Goal: Task Accomplishment & Management: Manage account settings

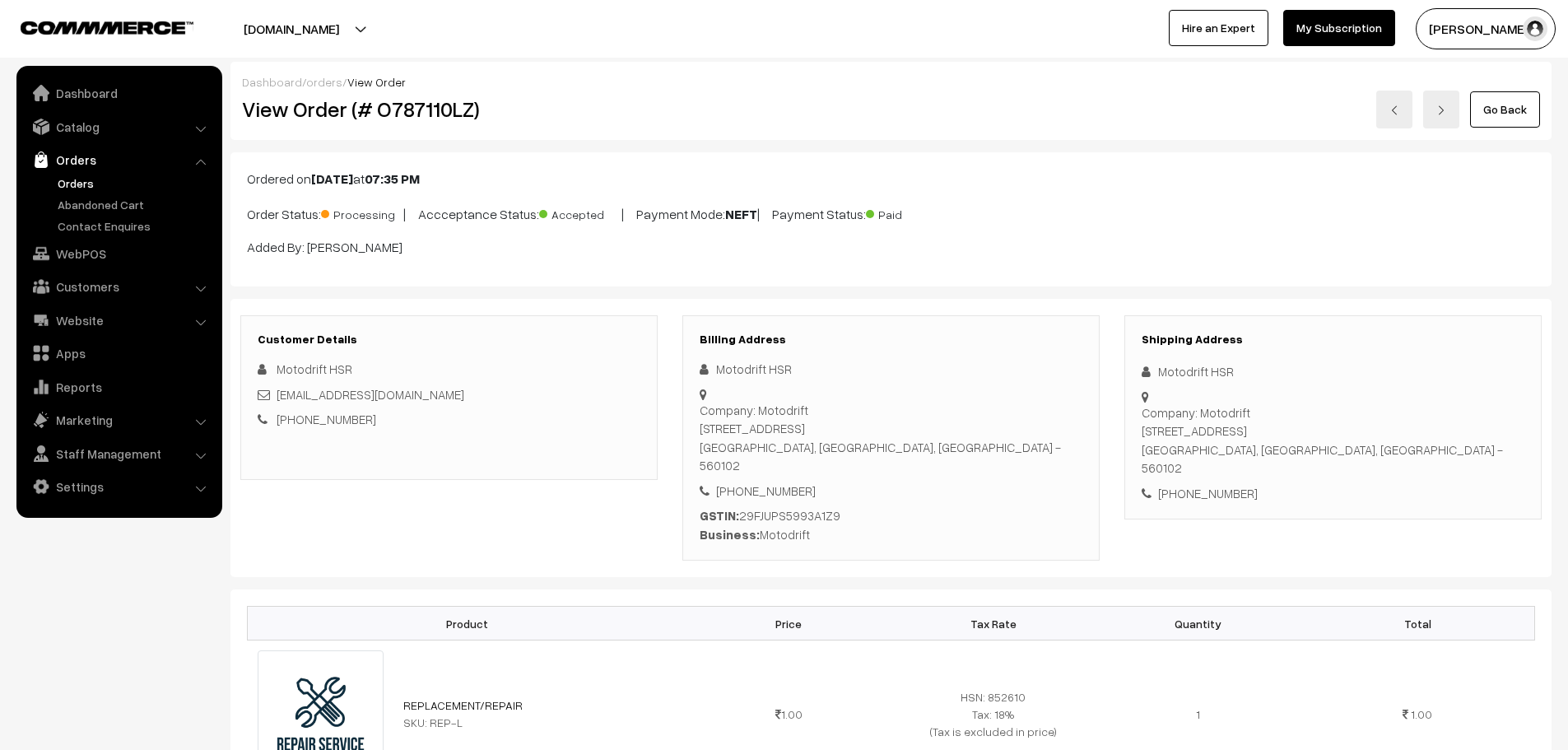
click at [91, 183] on link "Orders" at bounding box center [135, 182] width 163 height 17
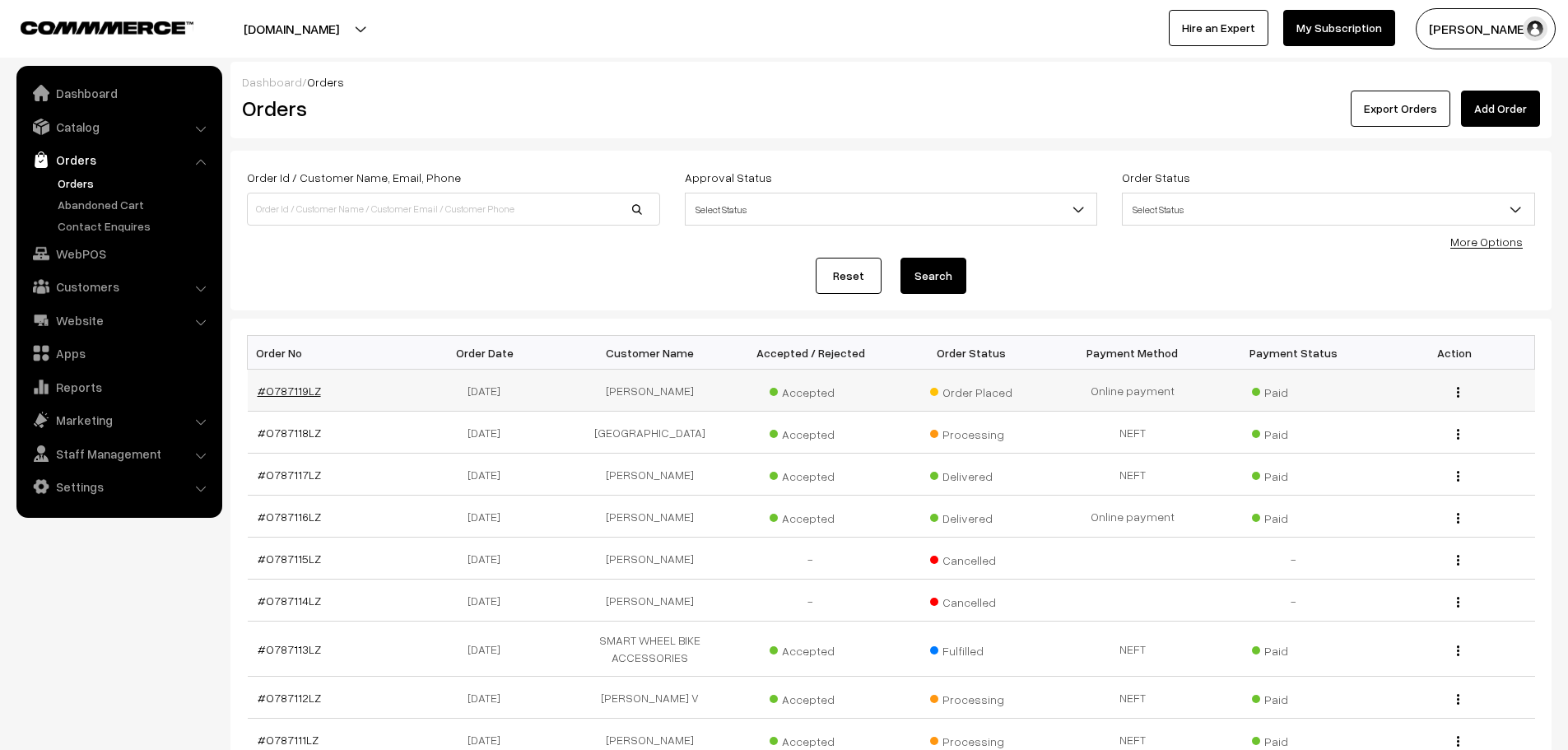
click at [265, 392] on link "#O787119LZ" at bounding box center [289, 390] width 63 height 14
click at [295, 427] on link "#O787118LZ" at bounding box center [289, 433] width 63 height 14
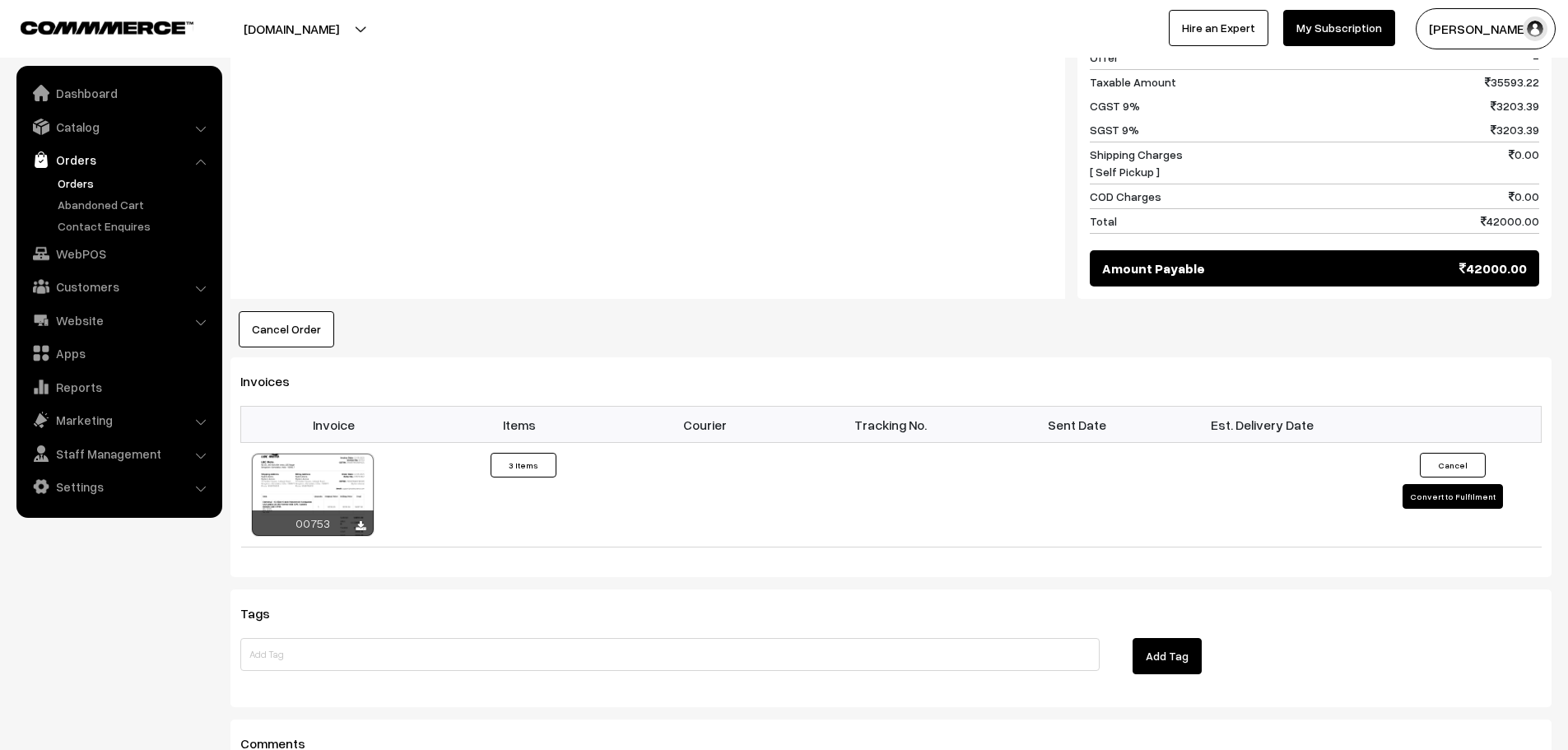
scroll to position [906, 0]
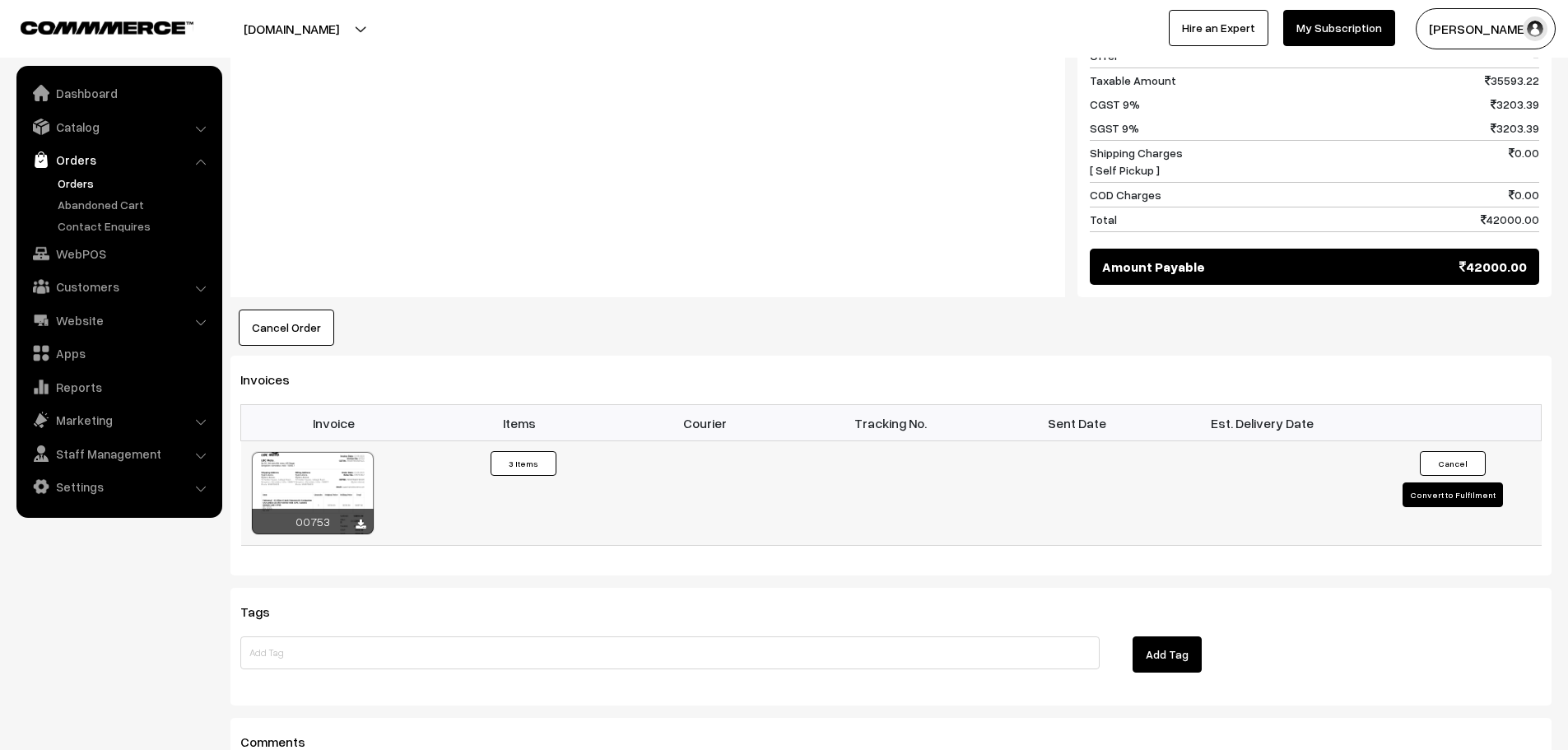
click at [1434, 482] on button "Convert to Fulfilment" at bounding box center [1452, 494] width 100 height 25
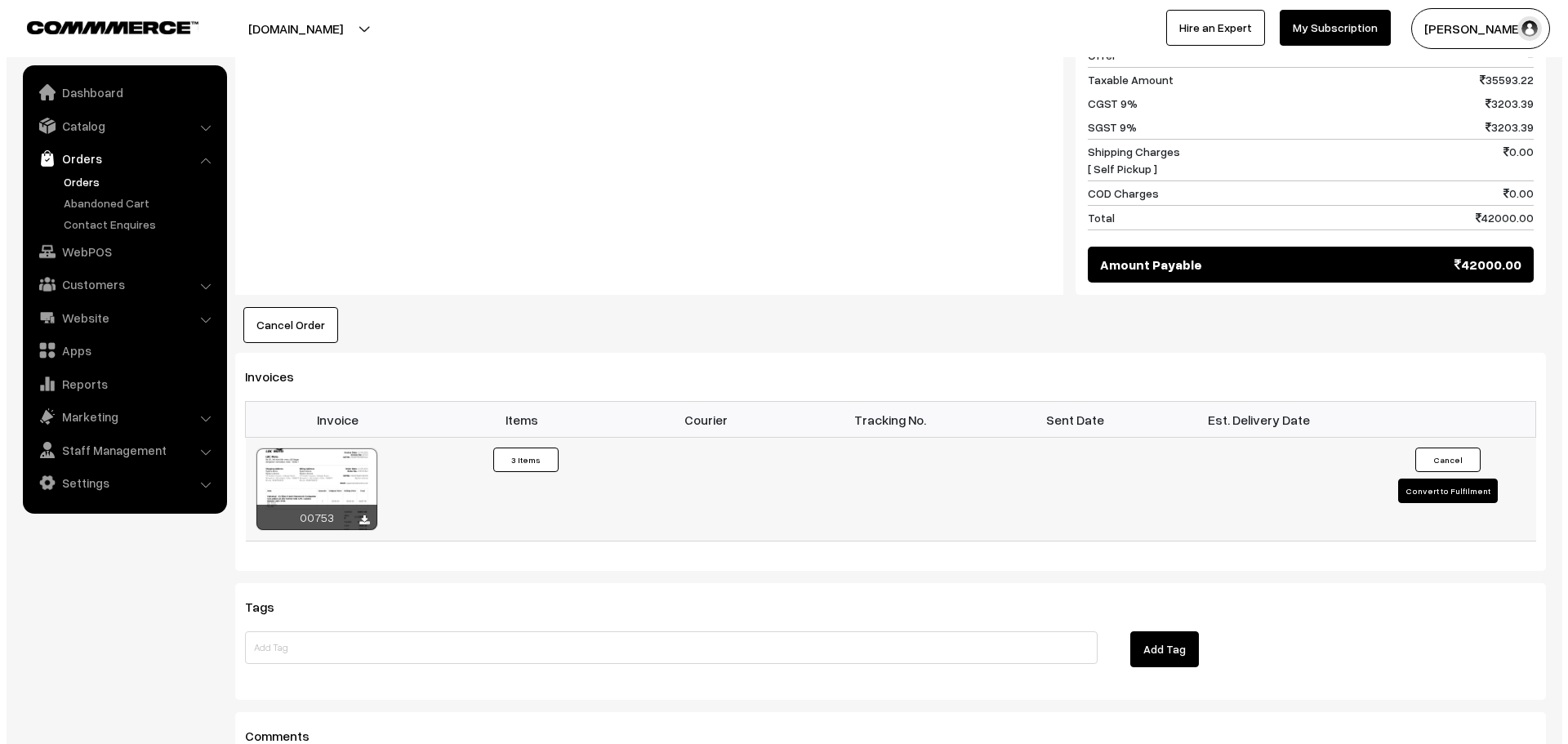
scroll to position [899, 0]
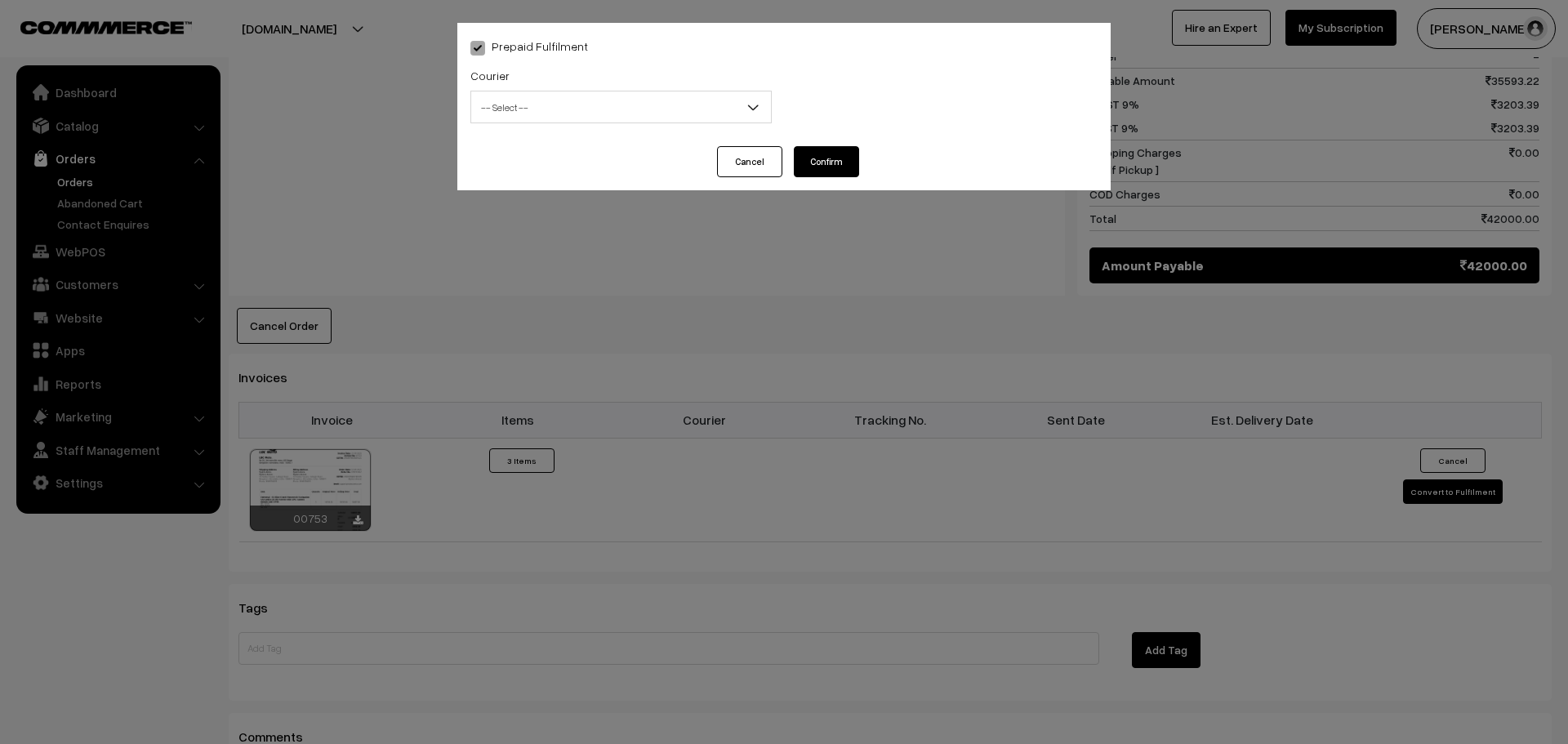
click at [717, 111] on span "-- Select --" at bounding box center [621, 107] width 300 height 29
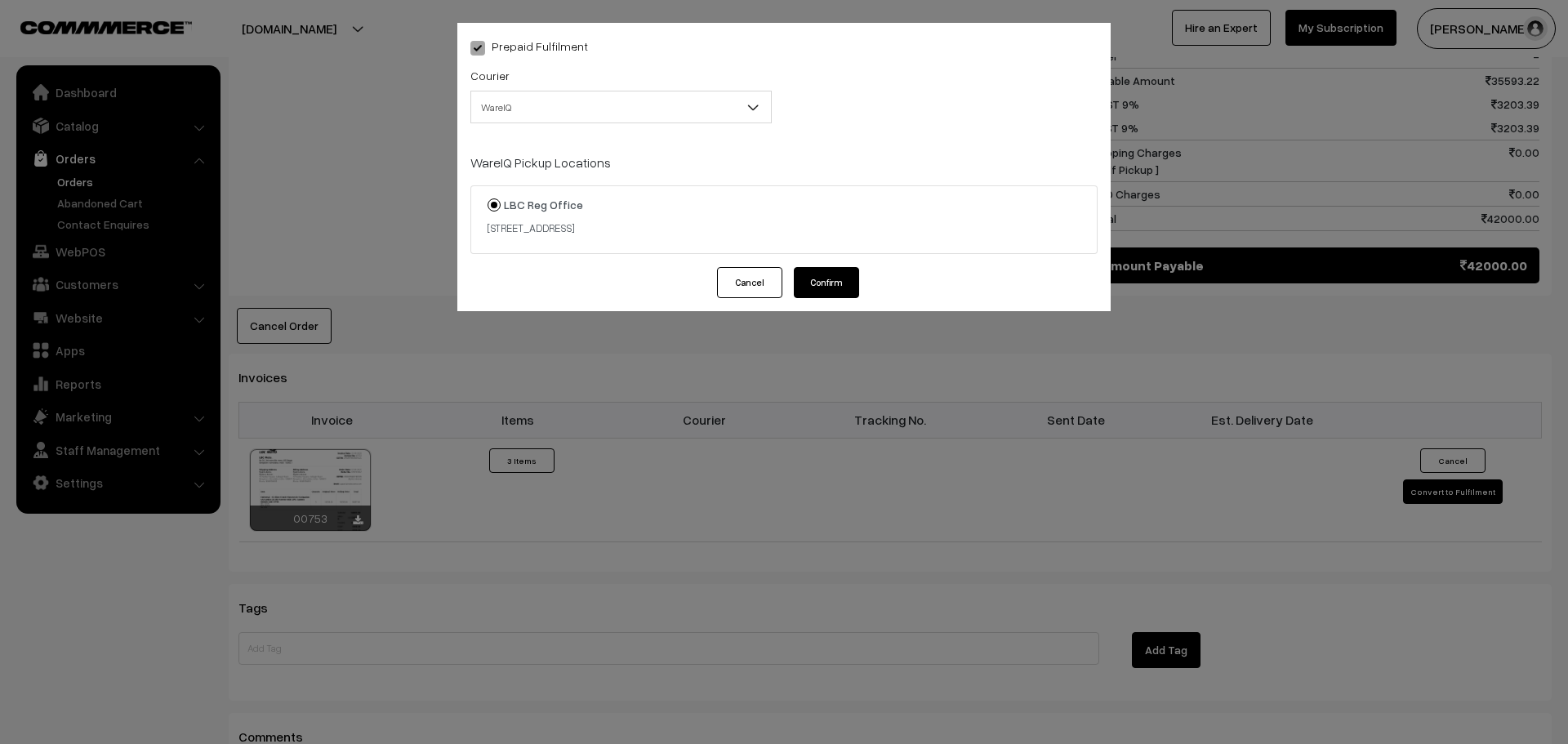
click at [743, 291] on button "Cancel" at bounding box center [750, 283] width 65 height 31
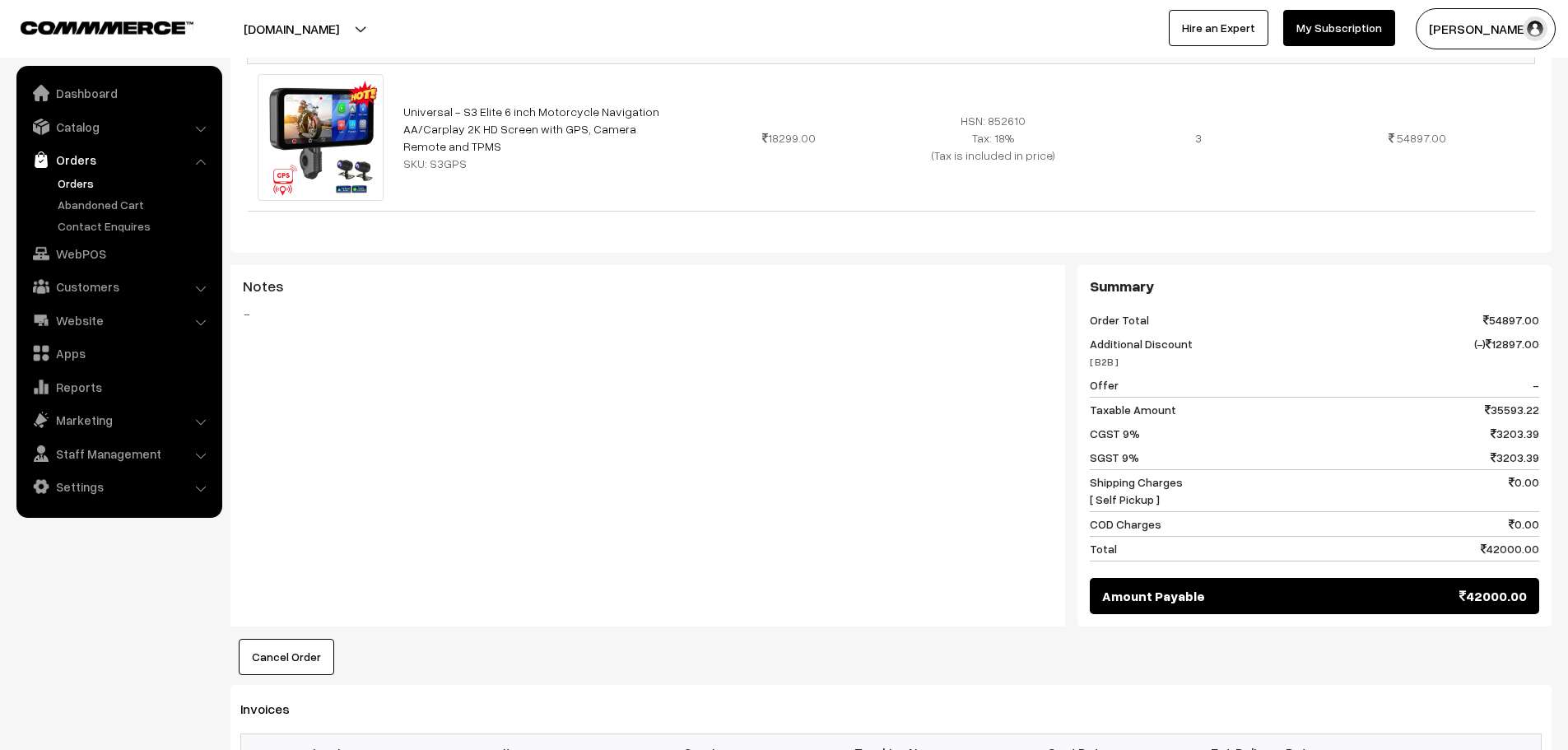
scroll to position [906, 0]
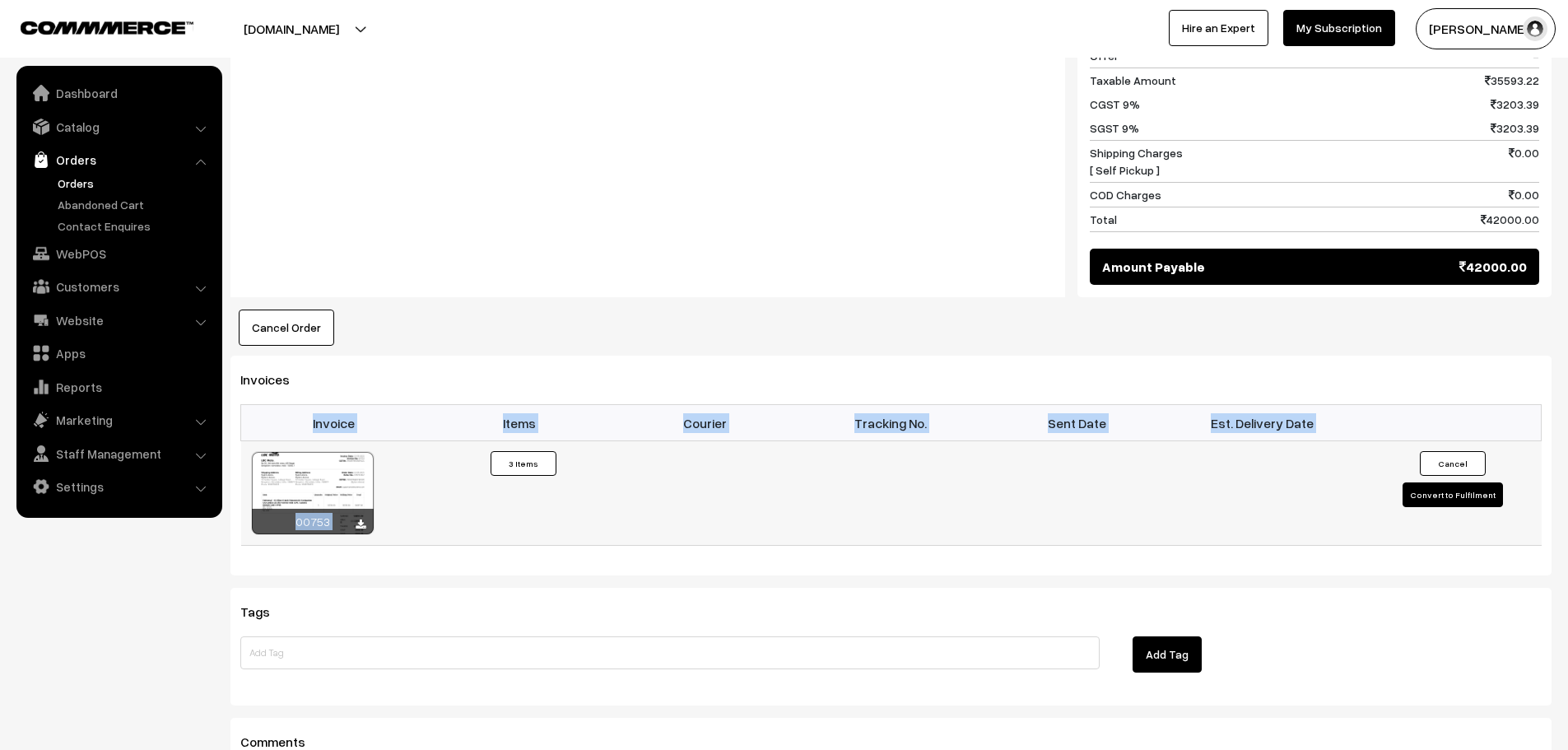
click at [1460, 451] on td "Cancel Convert to Fulfilment" at bounding box center [1449, 494] width 186 height 105
click at [1447, 482] on button "Convert to Fulfilment" at bounding box center [1452, 494] width 100 height 25
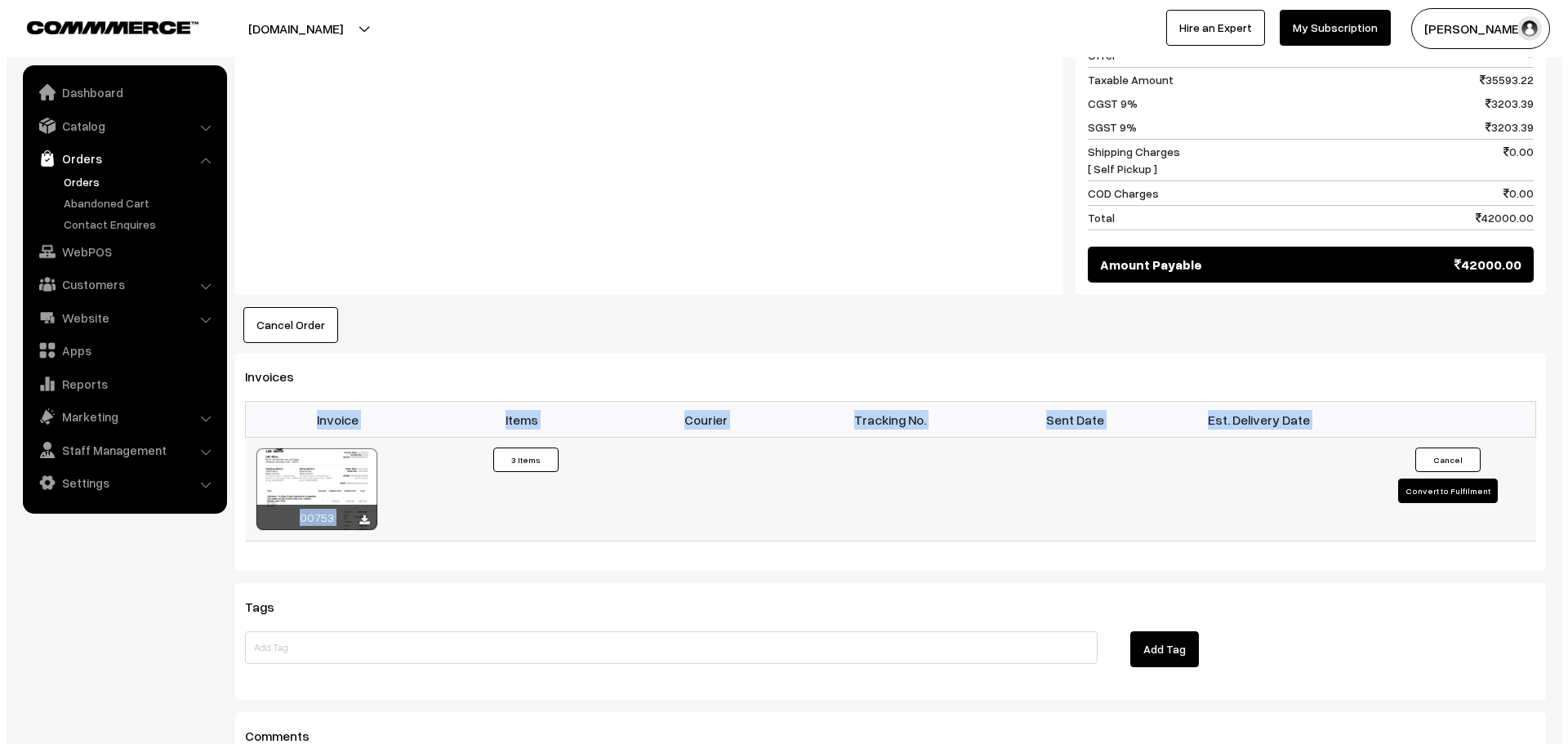
scroll to position [899, 0]
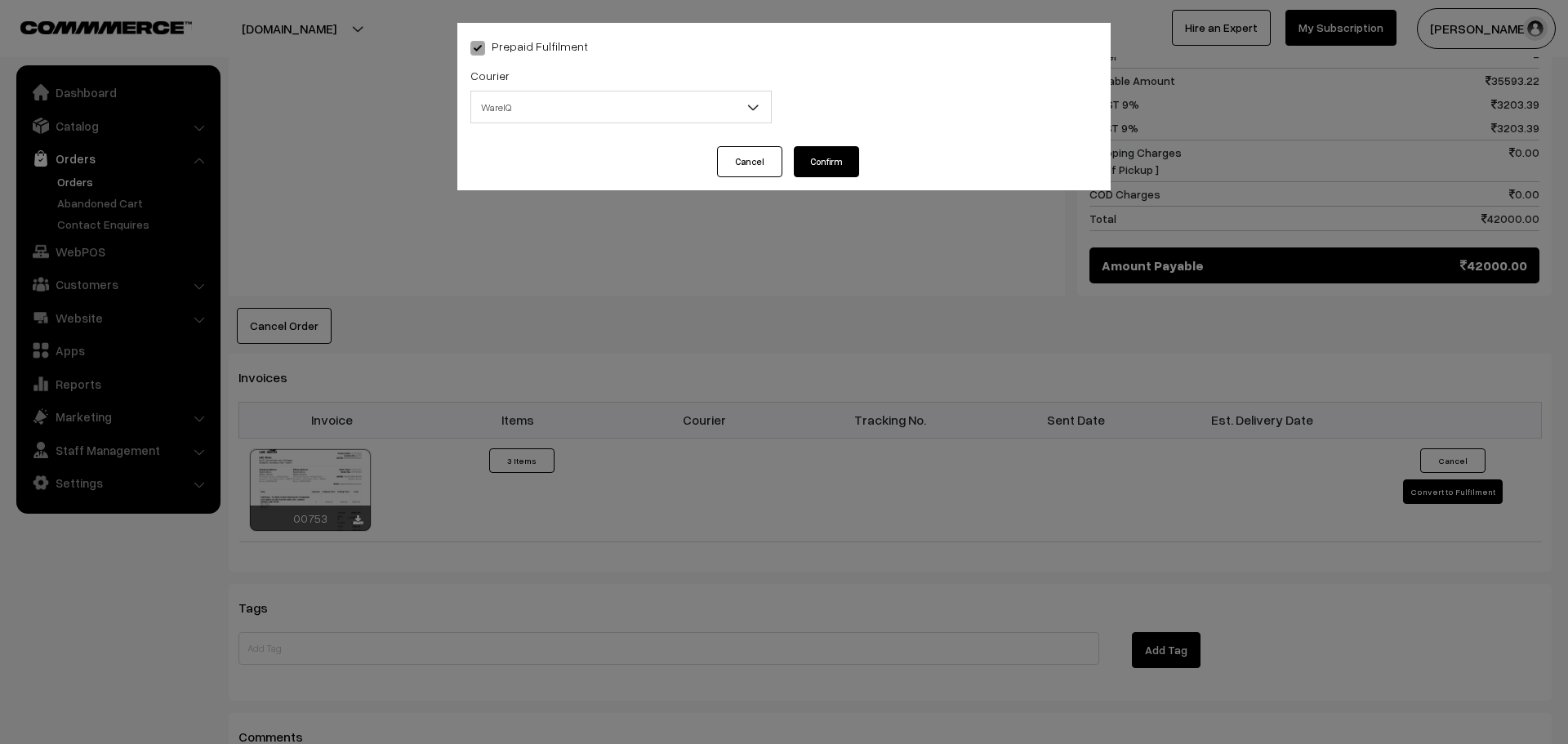
click at [619, 85] on div "Courier -- Select -- WareIQ Fedex Express Delhivery Shiprocket Direct Delivery …" at bounding box center [621, 93] width 302 height 58
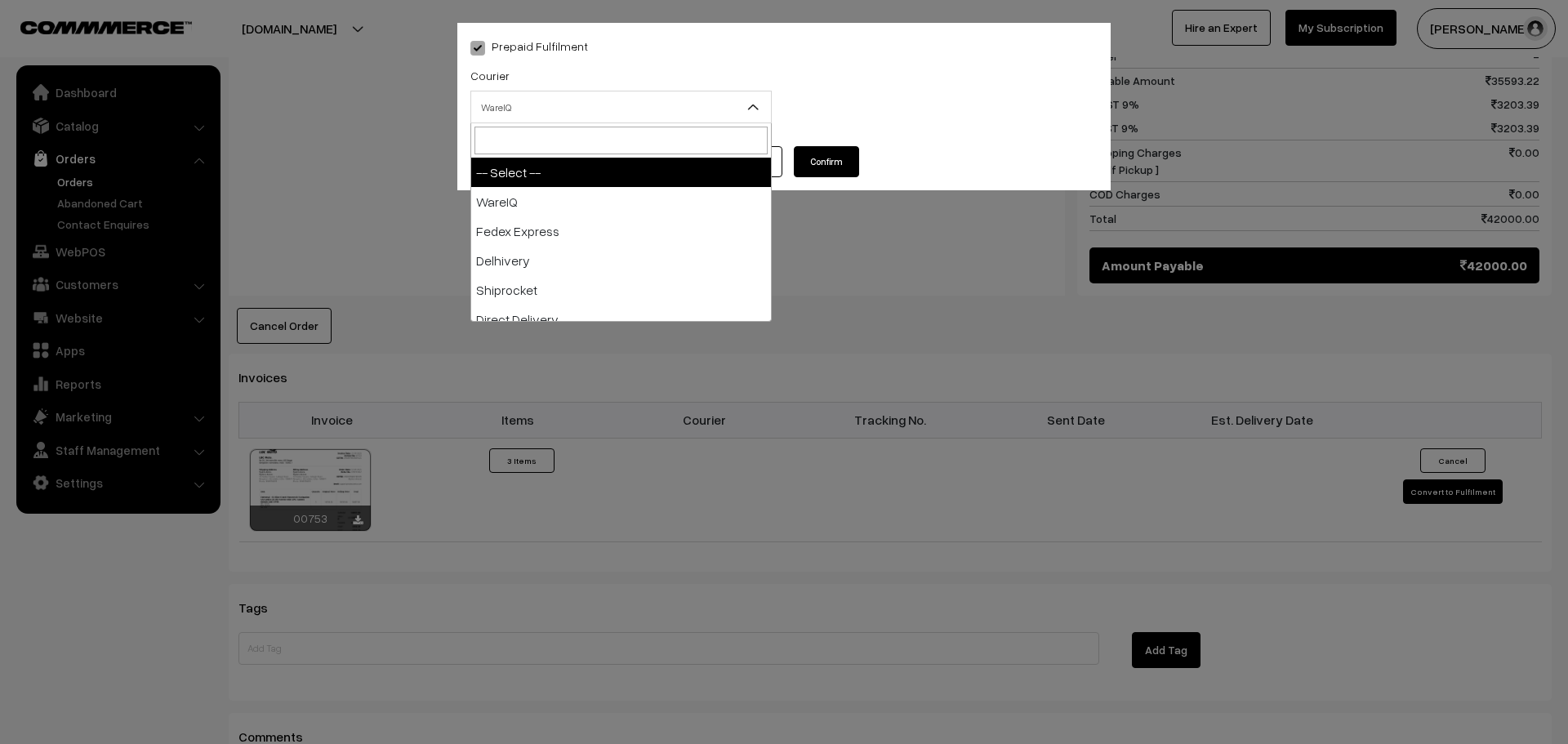
click at [615, 97] on span "WareIQ" at bounding box center [621, 107] width 300 height 29
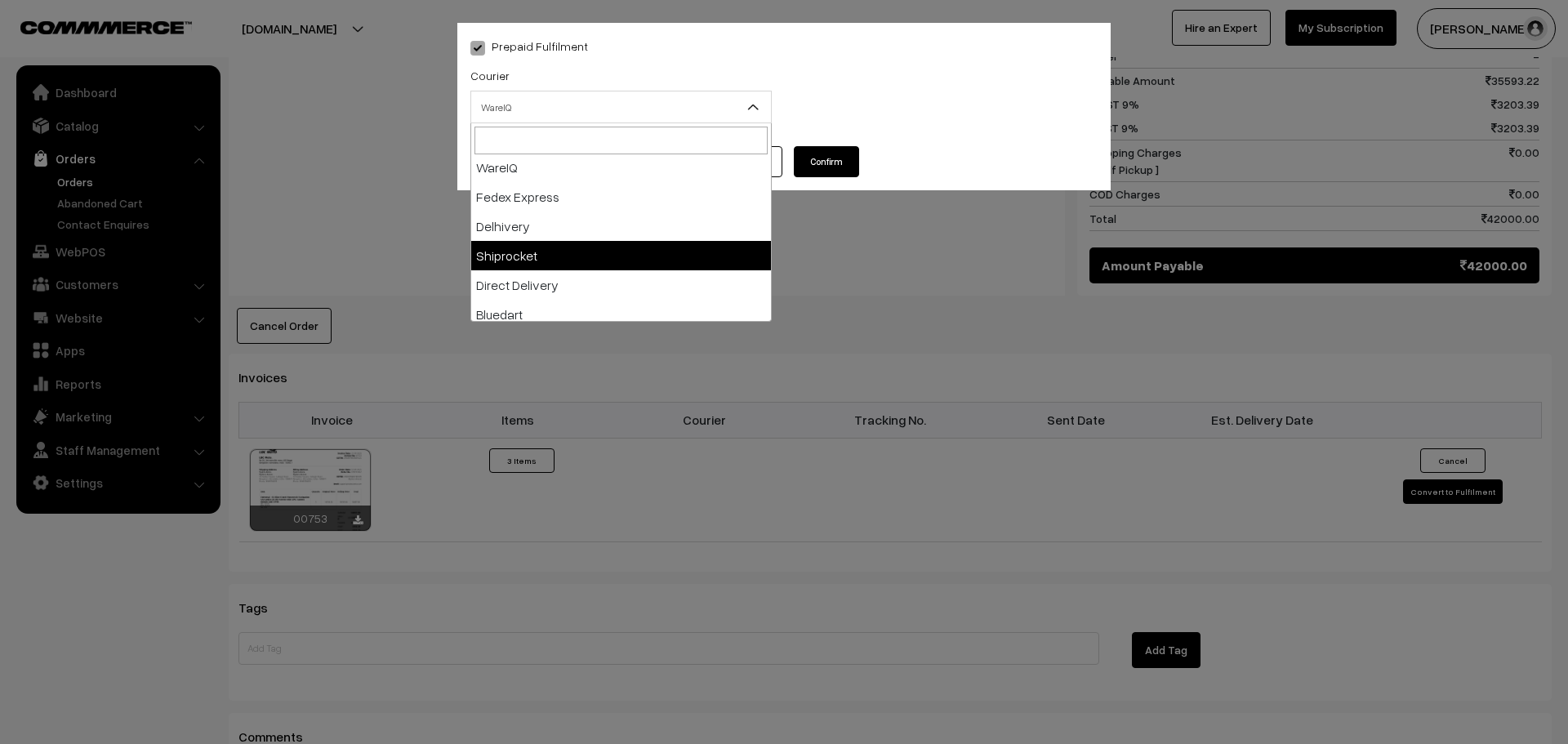
scroll to position [82, 0]
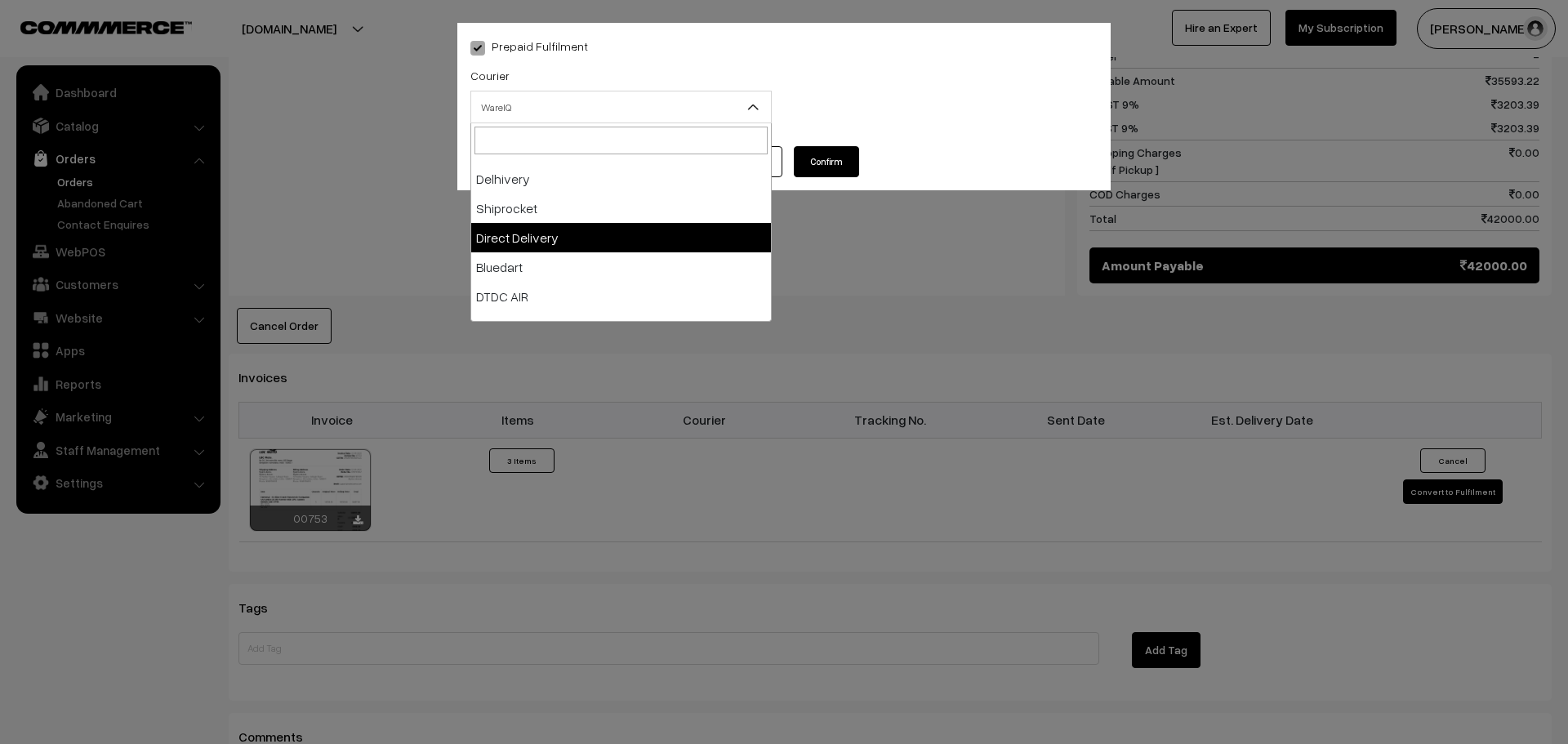
select select "5"
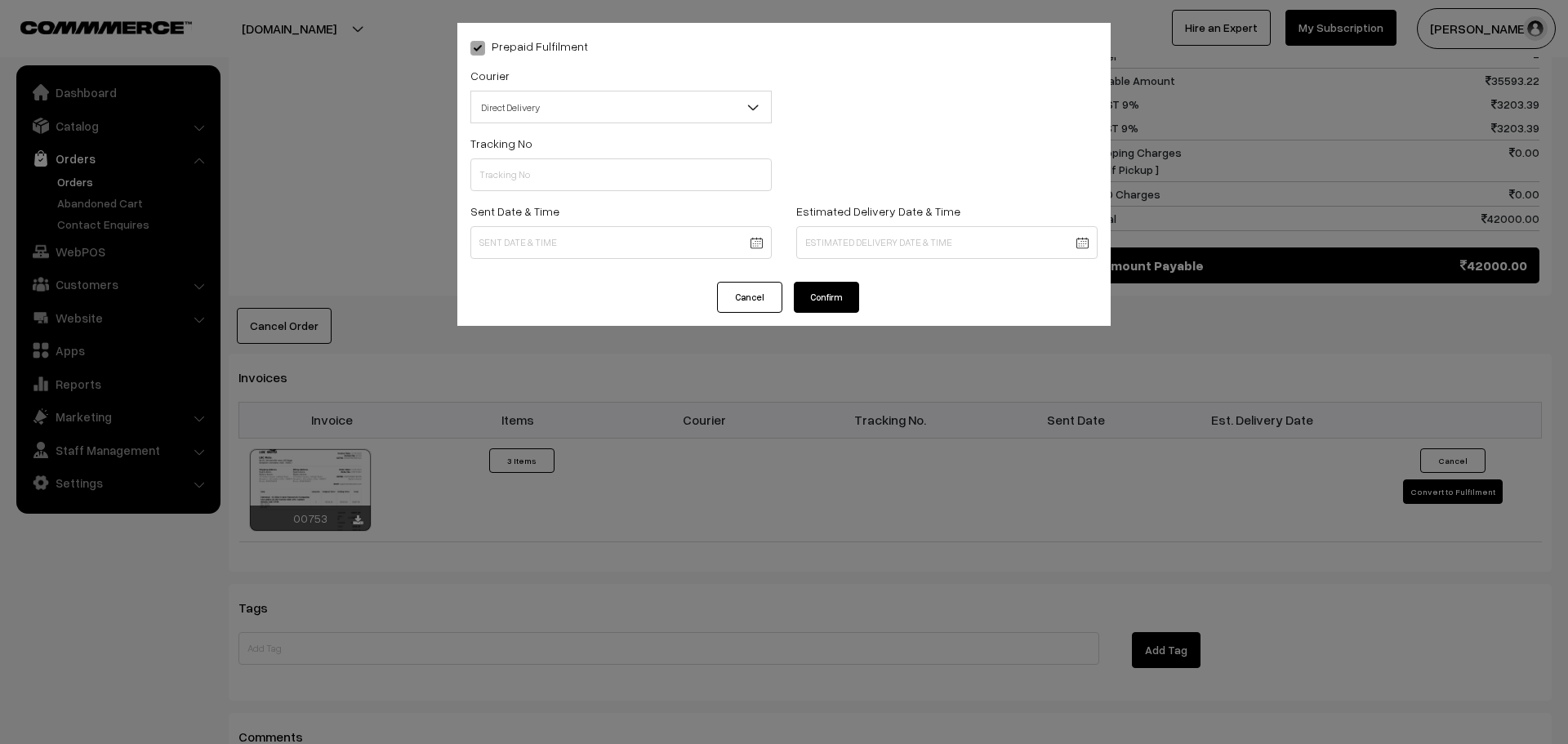
click at [849, 299] on button "Confirm" at bounding box center [826, 298] width 65 height 31
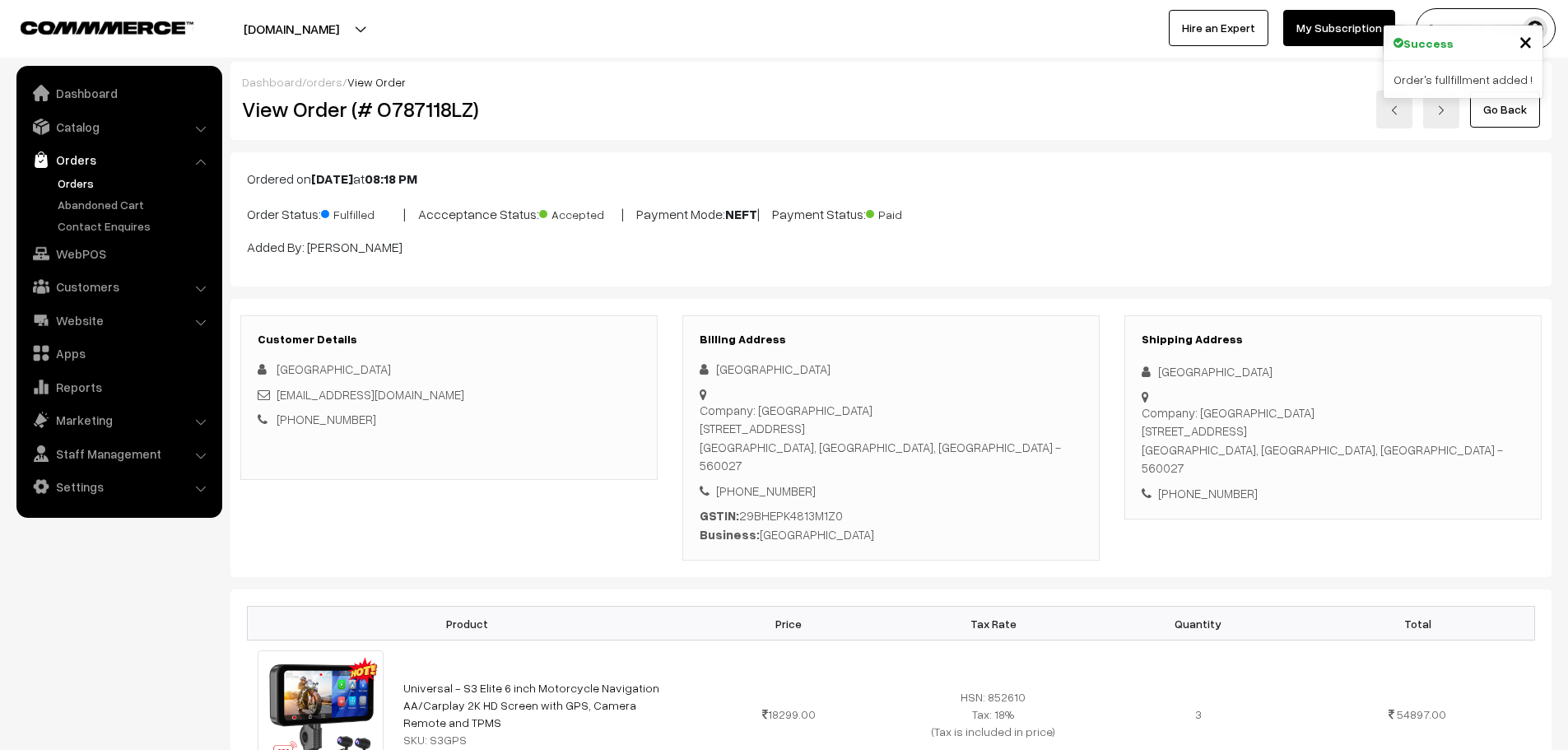
scroll to position [906, 0]
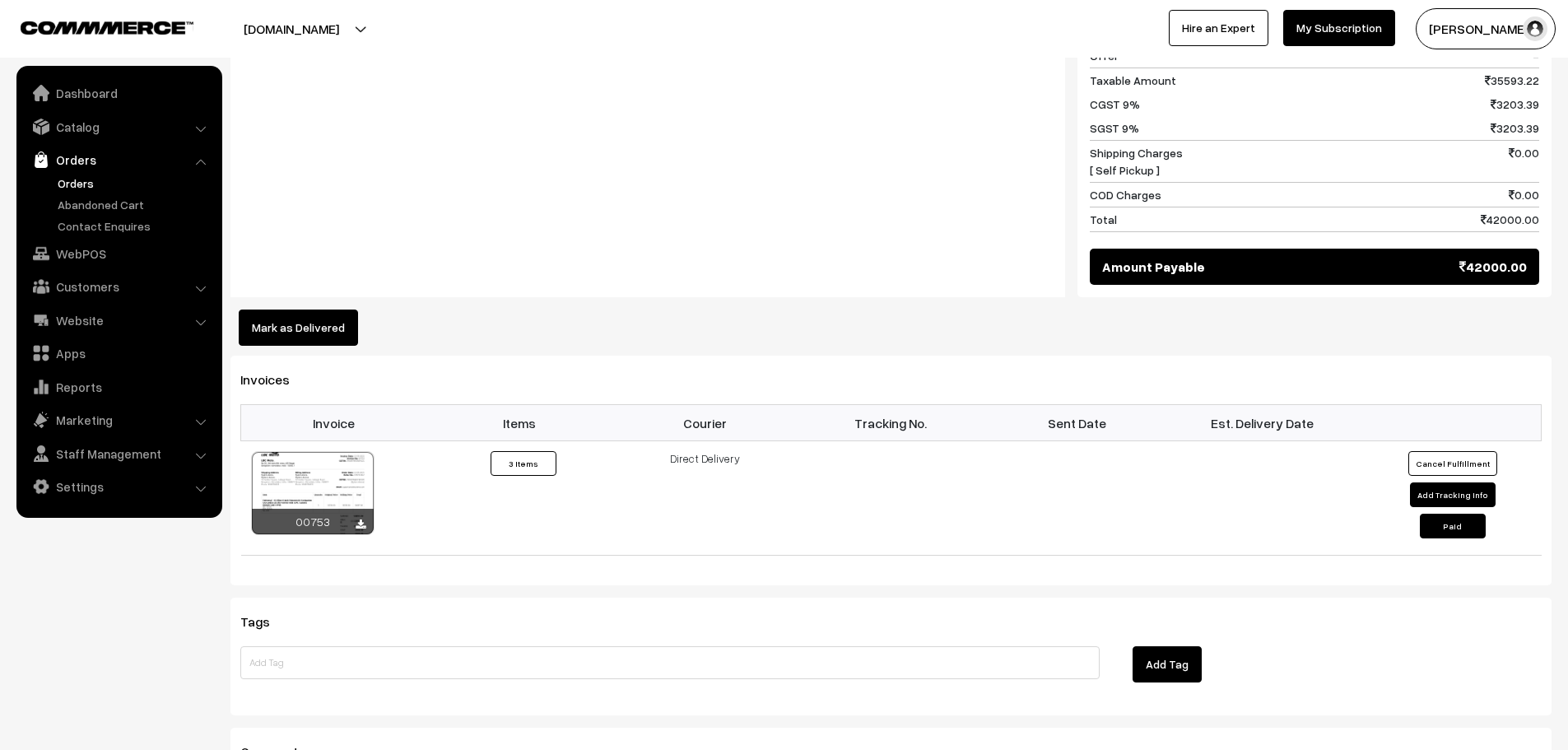
click at [277, 310] on button "Mark as Delivered" at bounding box center [298, 328] width 120 height 37
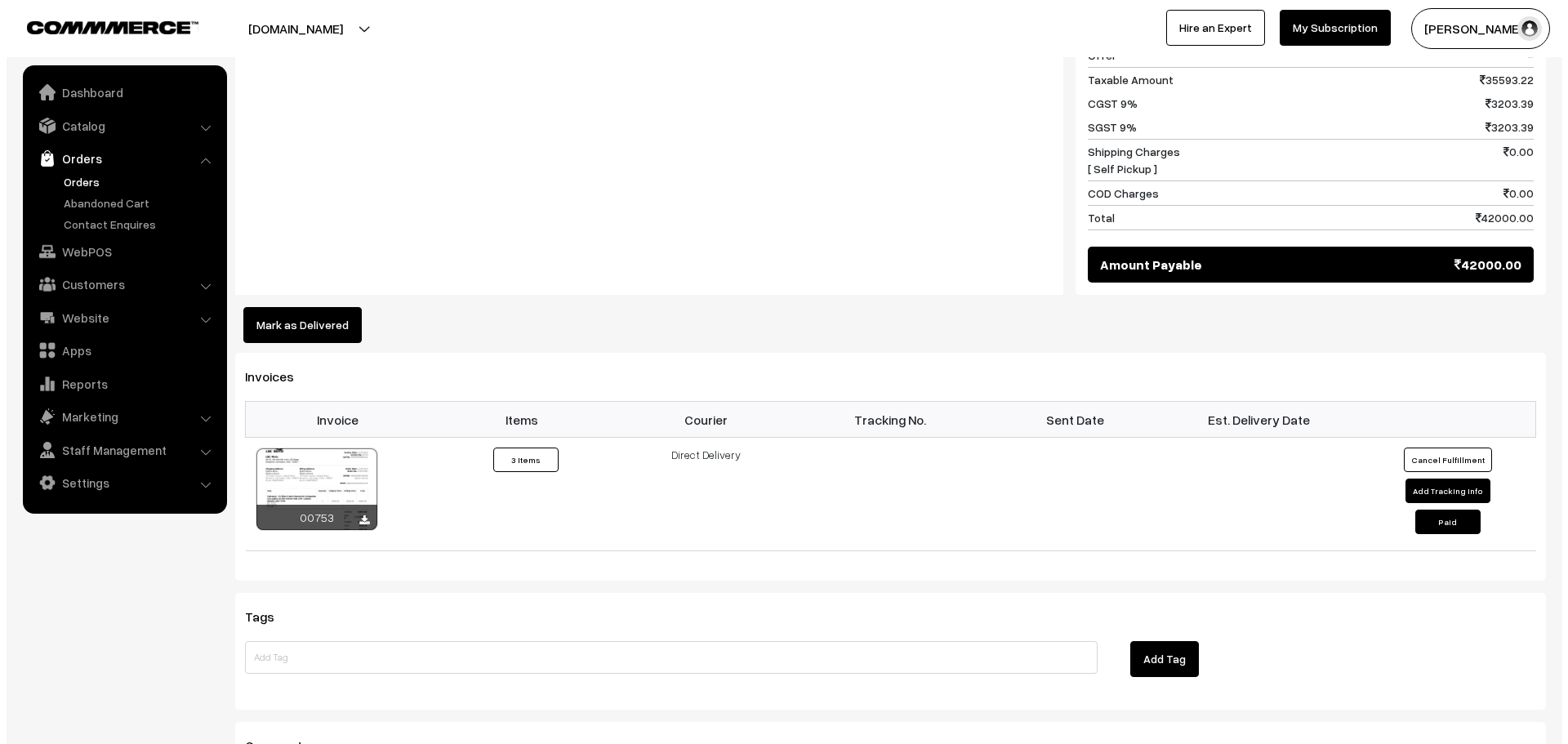
scroll to position [899, 0]
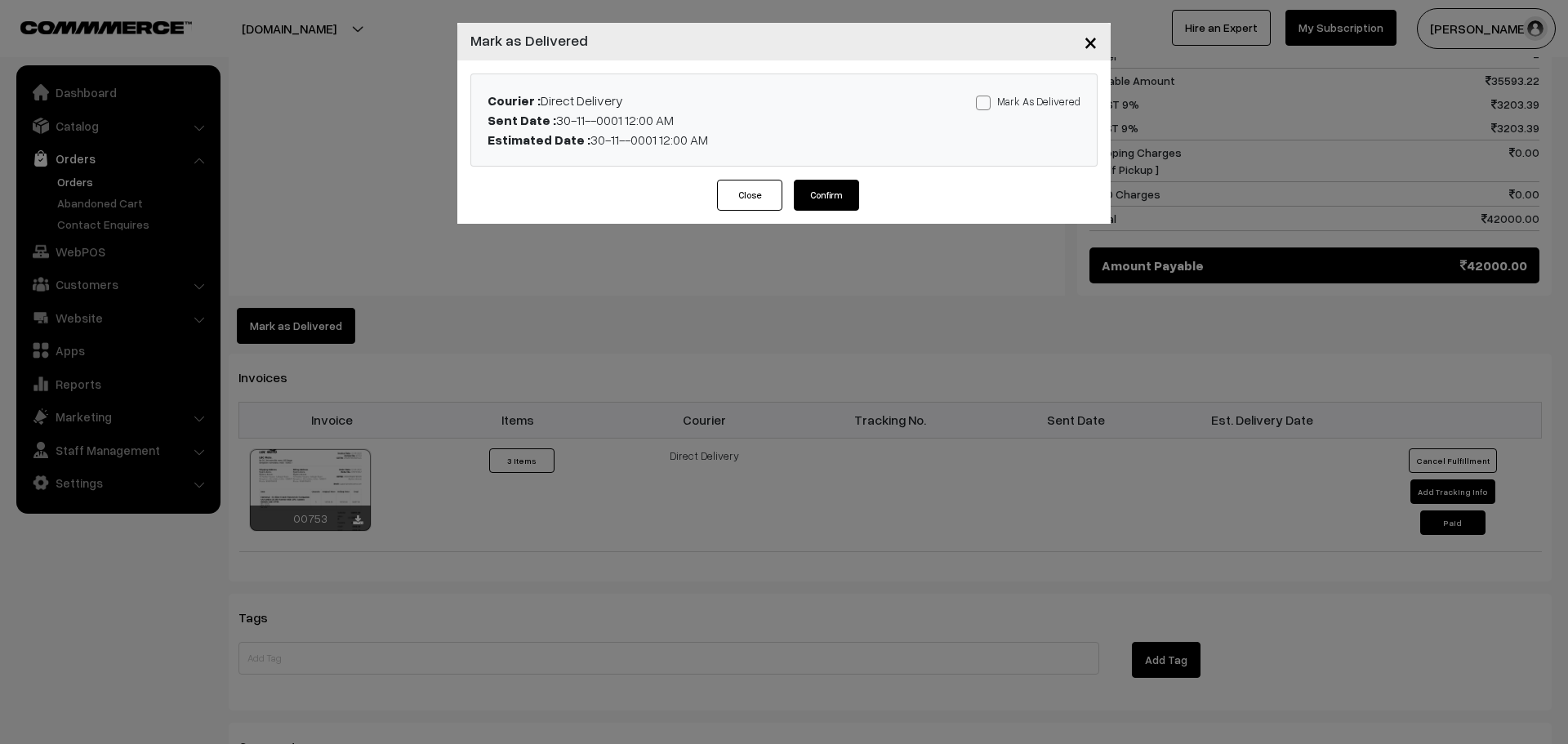
click at [989, 100] on span at bounding box center [982, 102] width 15 height 15
click at [986, 100] on input "Mark As Delivered" at bounding box center [980, 99] width 11 height 11
checkbox input "true"
click at [839, 196] on button "Confirm" at bounding box center [826, 196] width 65 height 31
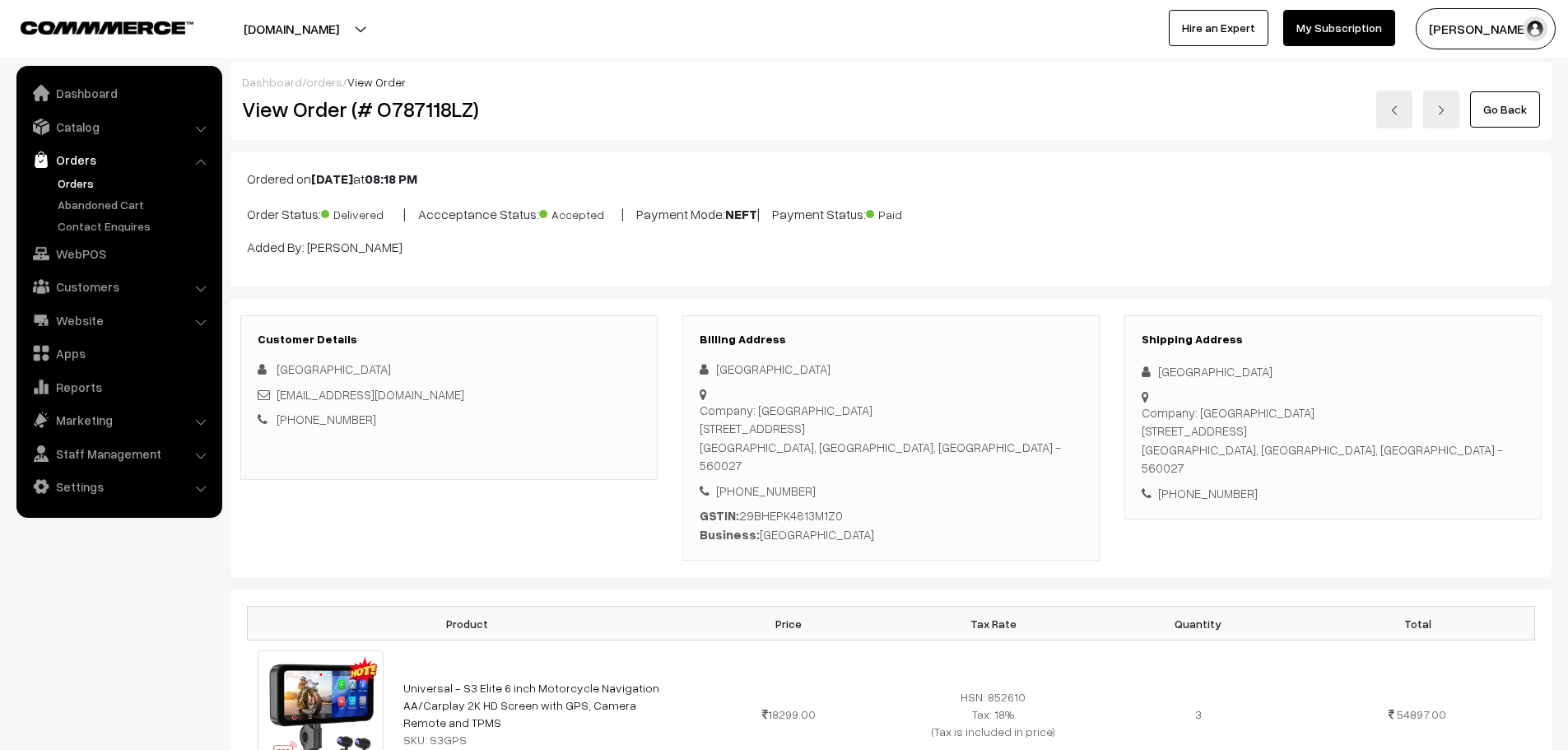
click at [81, 178] on link "Orders" at bounding box center [135, 182] width 163 height 17
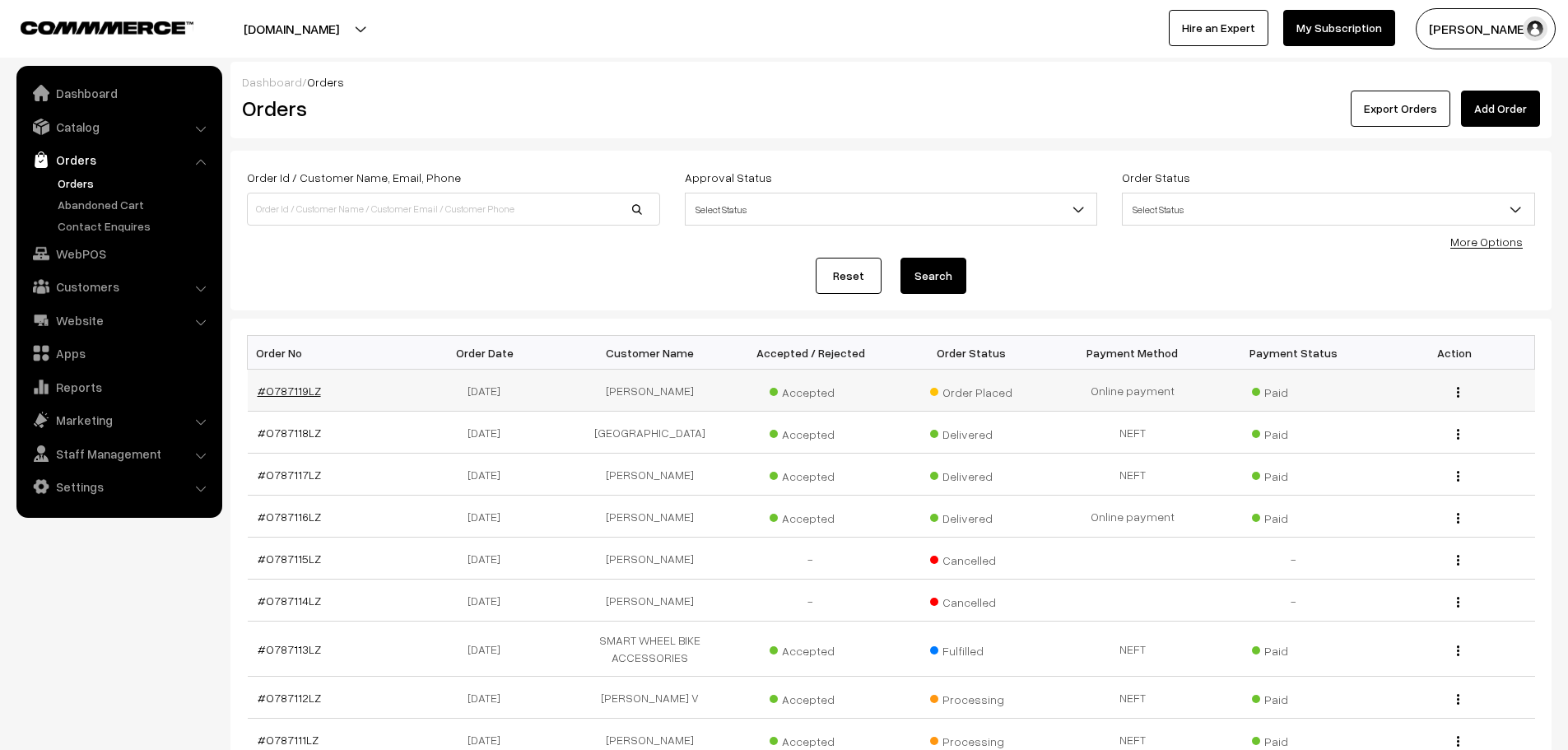
click at [302, 381] on td "#O787119LZ" at bounding box center [328, 390] width 161 height 42
click at [294, 391] on link "#O787119LZ" at bounding box center [289, 390] width 63 height 14
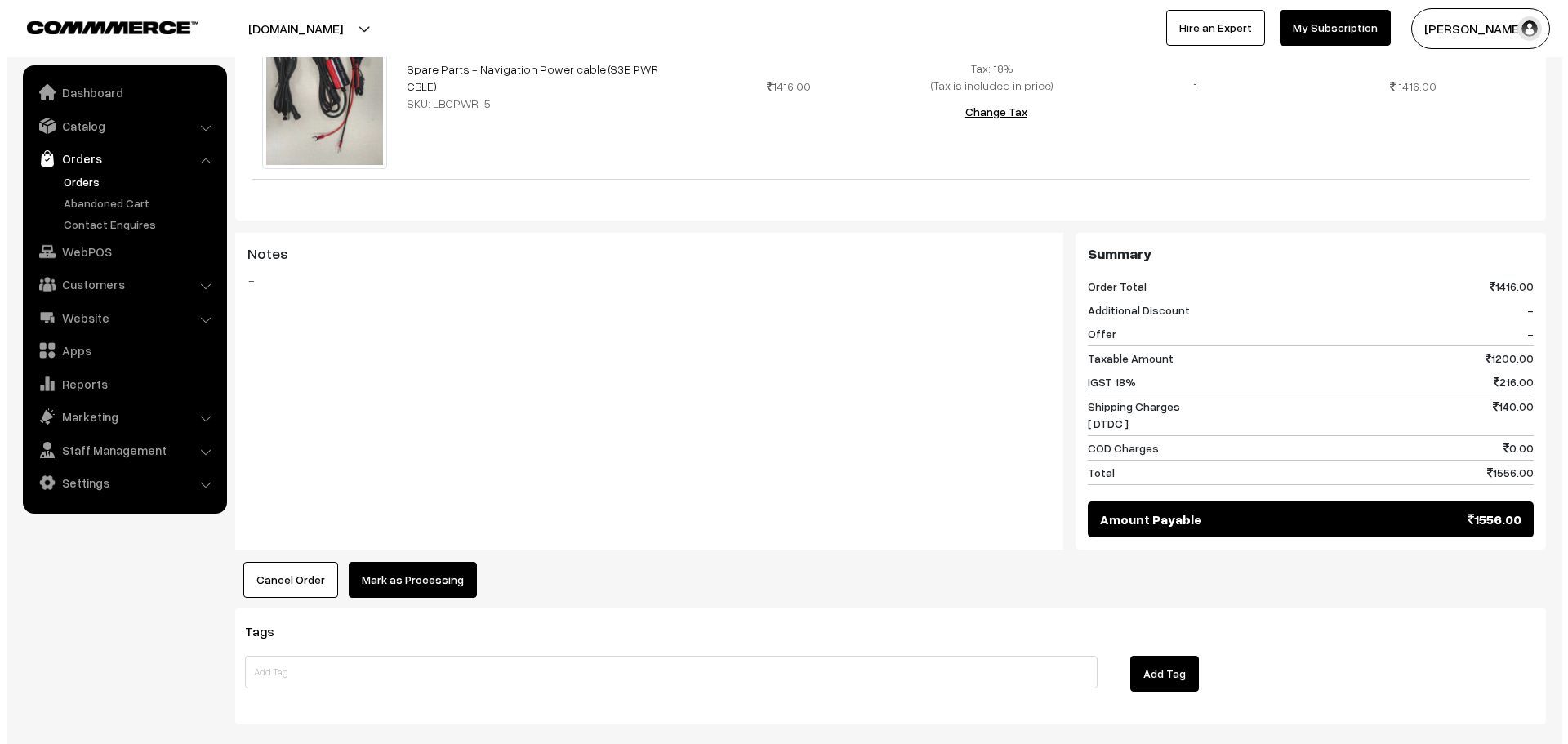
scroll to position [572, 0]
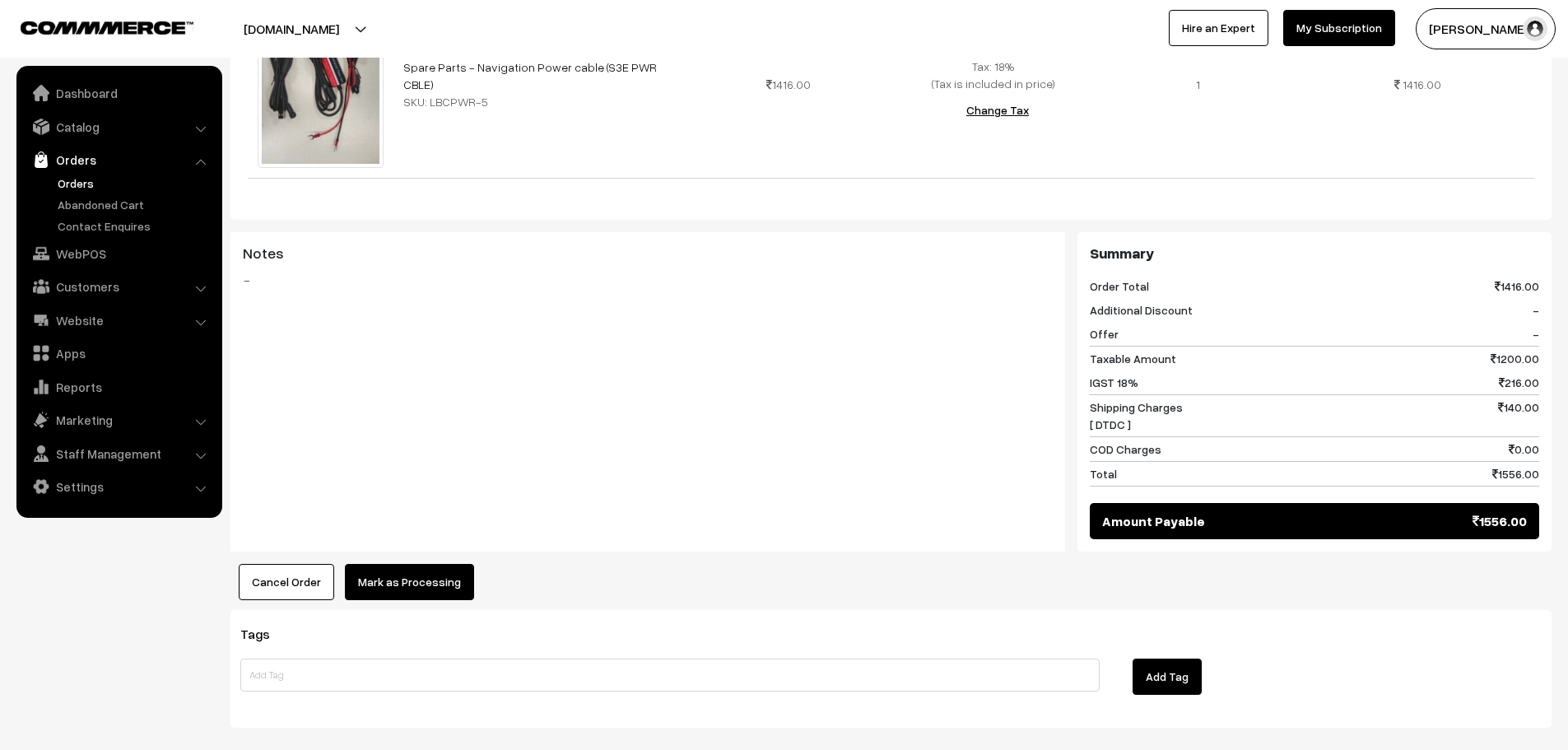
click at [378, 565] on button "Mark as Processing" at bounding box center [409, 582] width 129 height 37
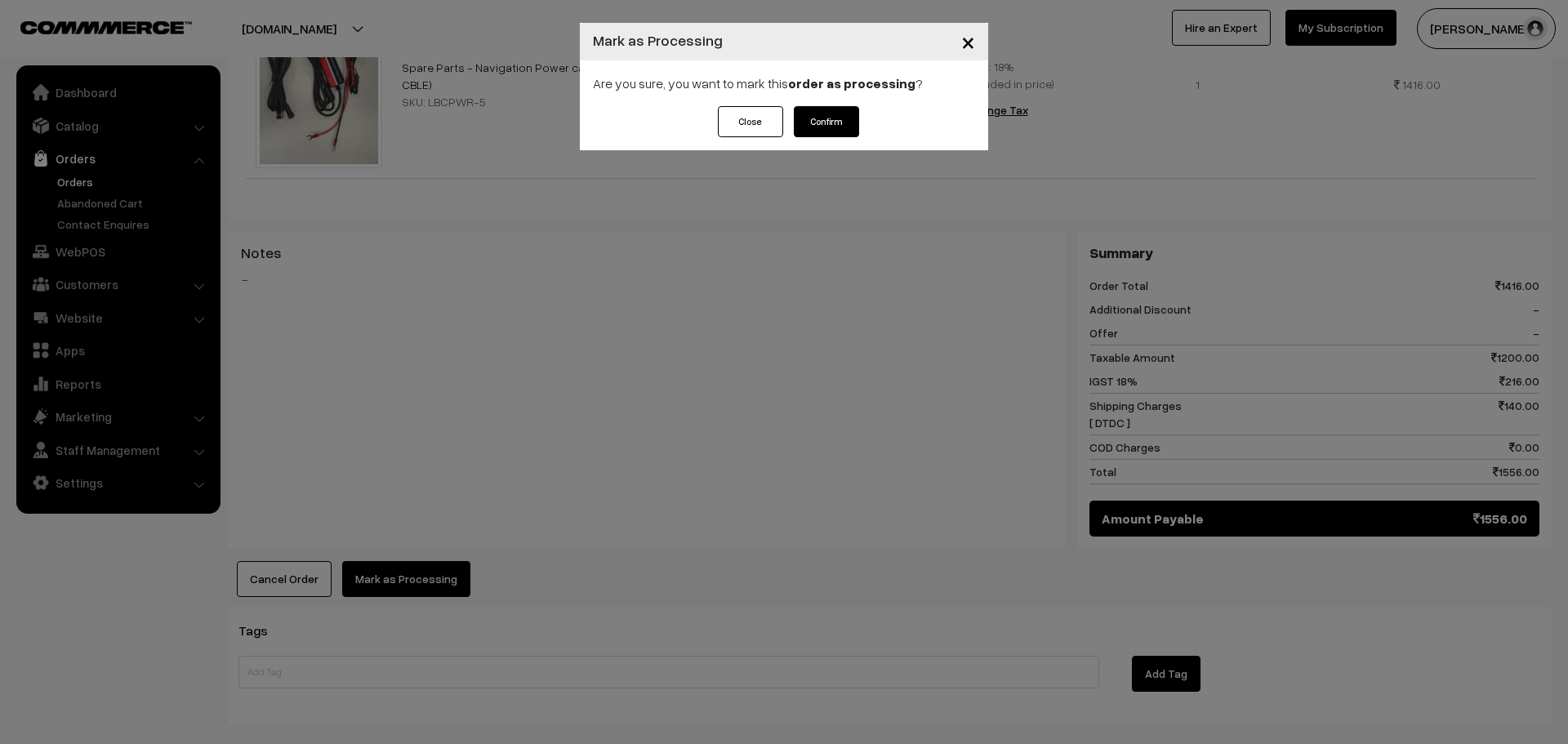
click at [852, 125] on button "Confirm" at bounding box center [826, 122] width 65 height 31
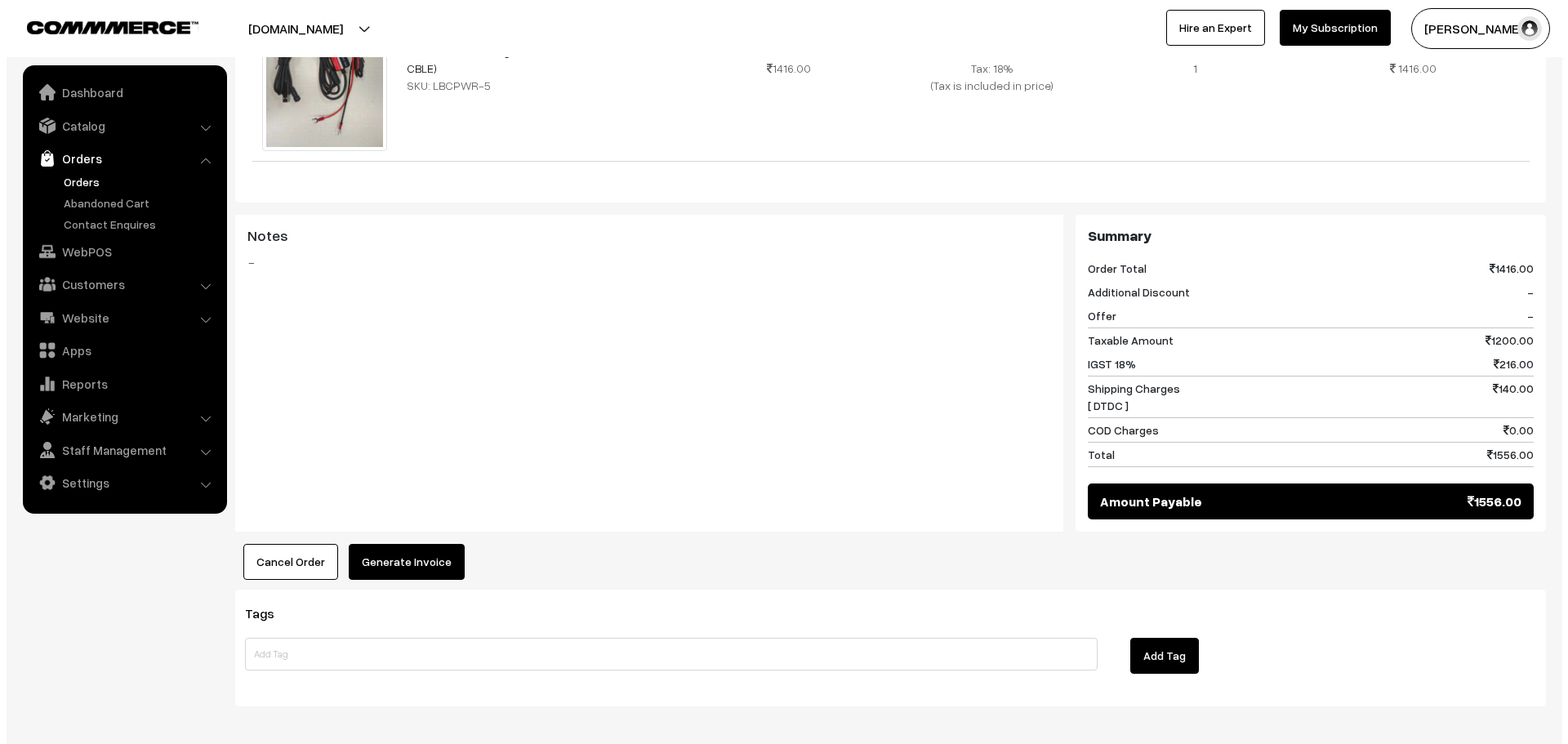
scroll to position [635, 0]
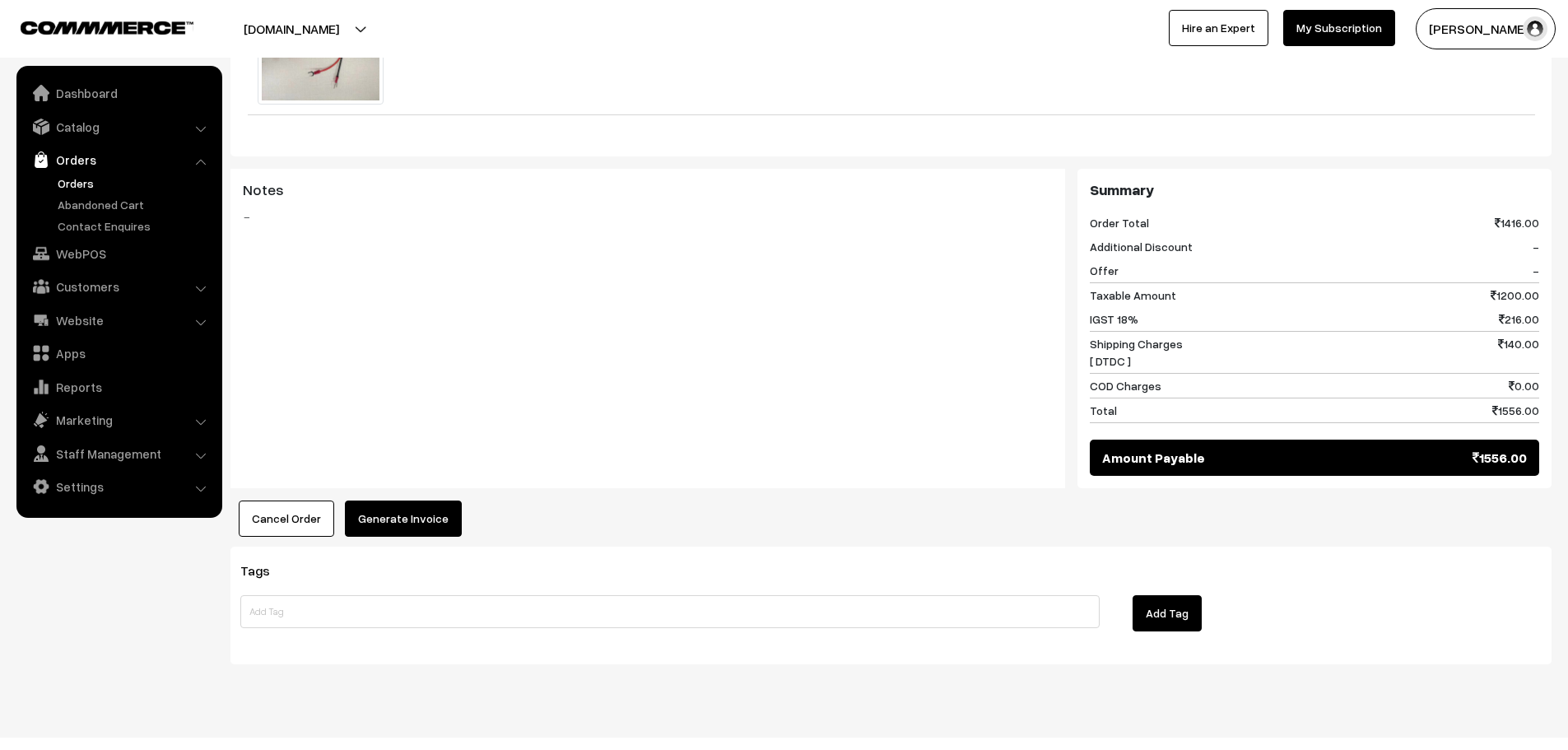
click at [425, 500] on button "Generate Invoice" at bounding box center [403, 518] width 117 height 37
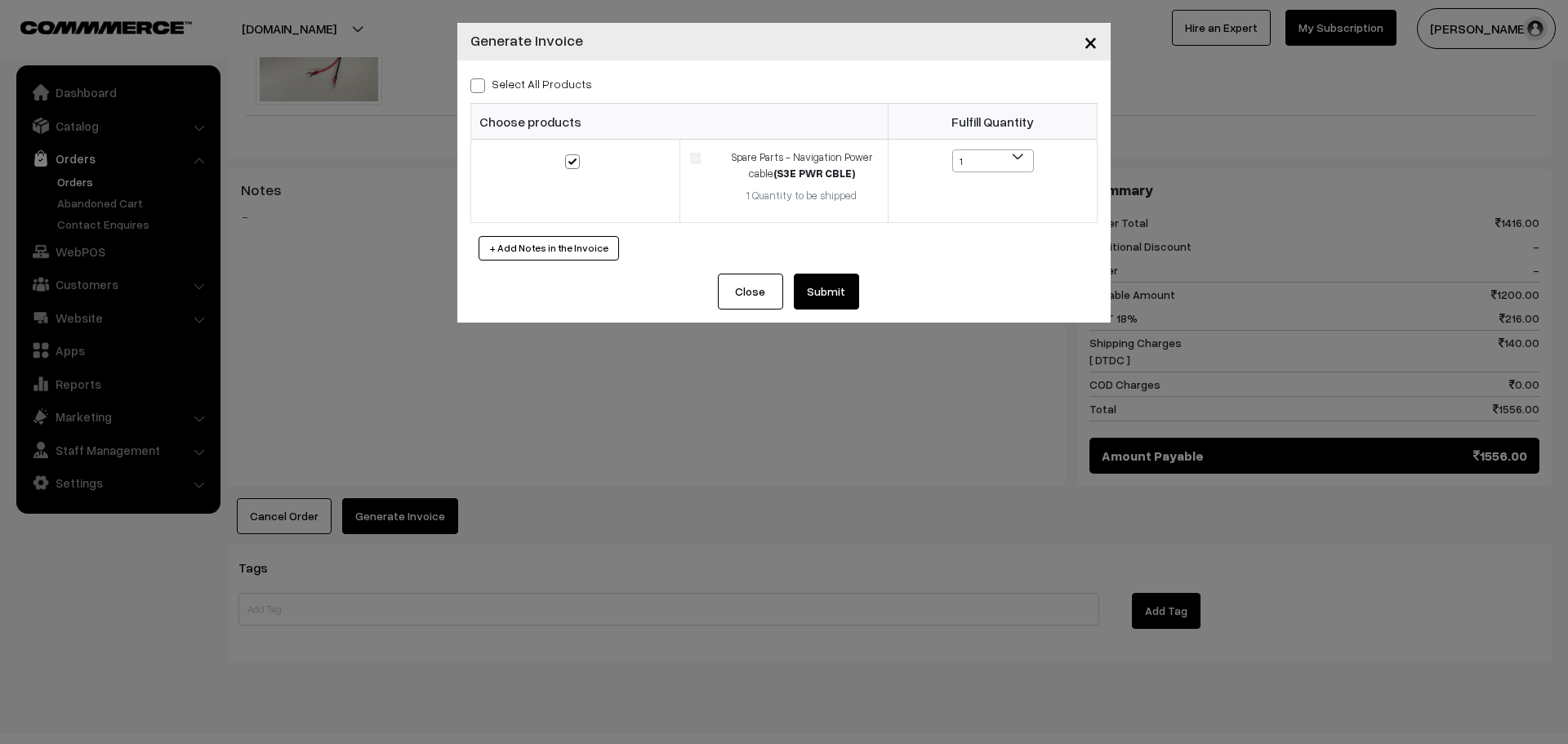
click at [837, 298] on button "Submit" at bounding box center [826, 291] width 65 height 36
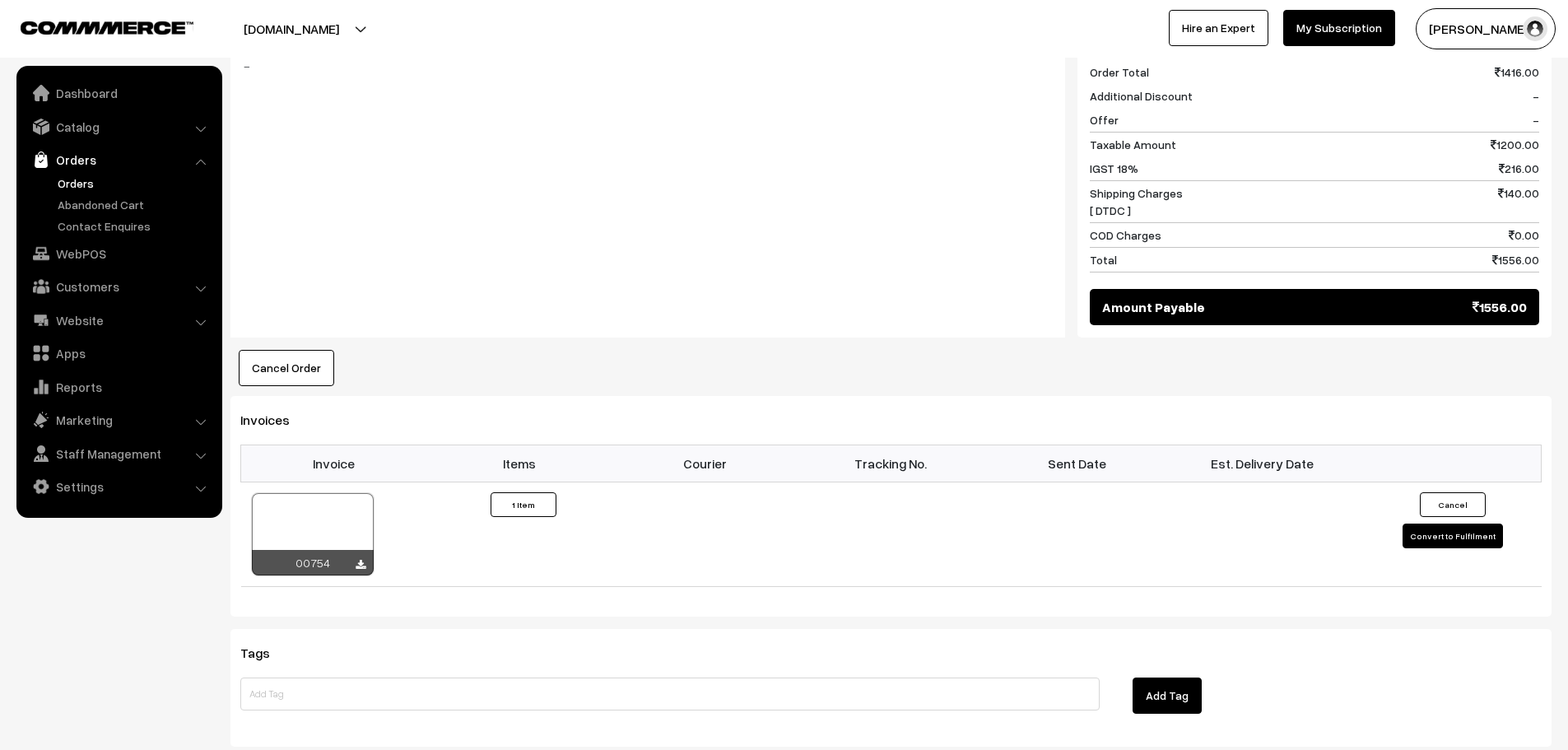
scroll to position [906, 0]
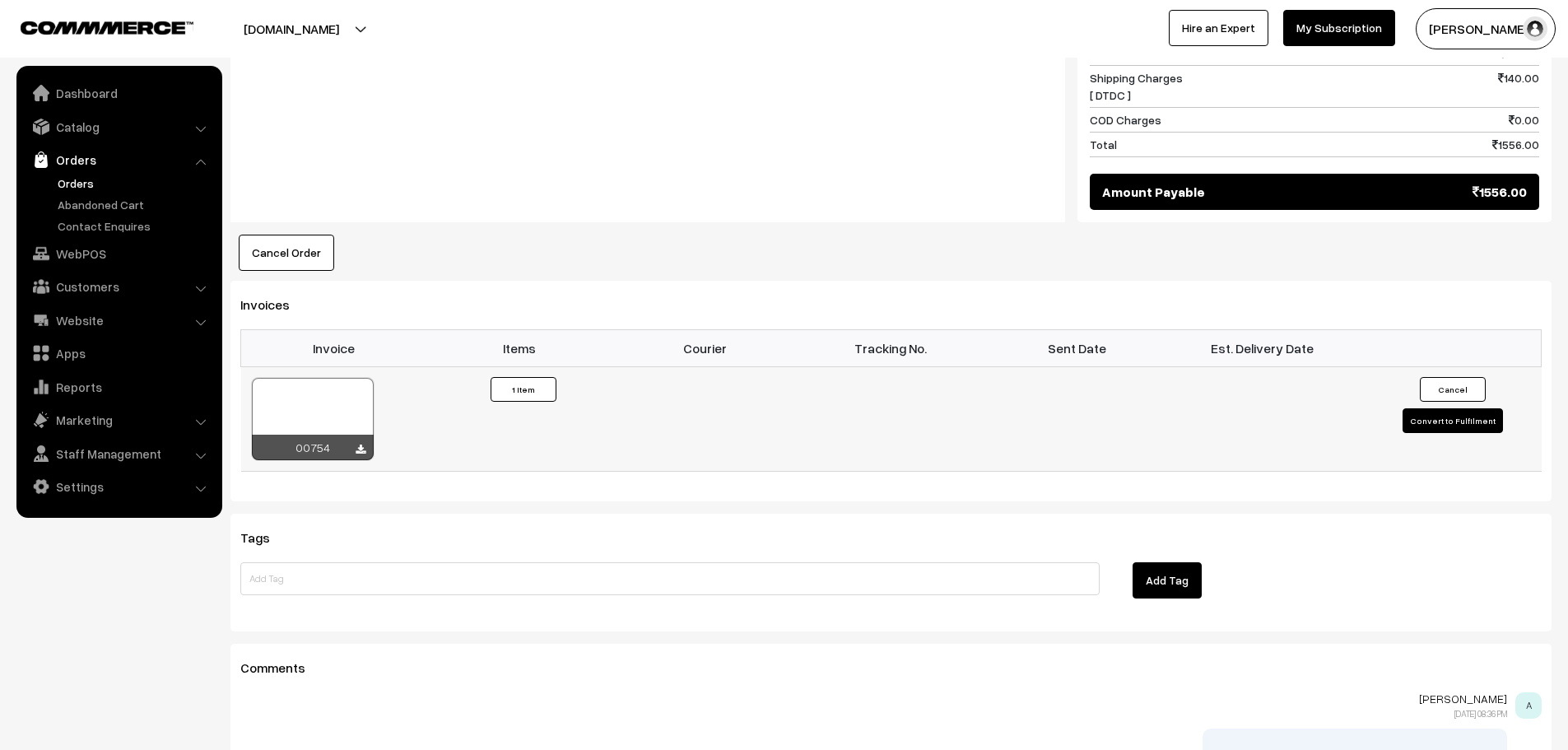
click at [1475, 408] on button "Convert to Fulfilment" at bounding box center [1452, 420] width 100 height 25
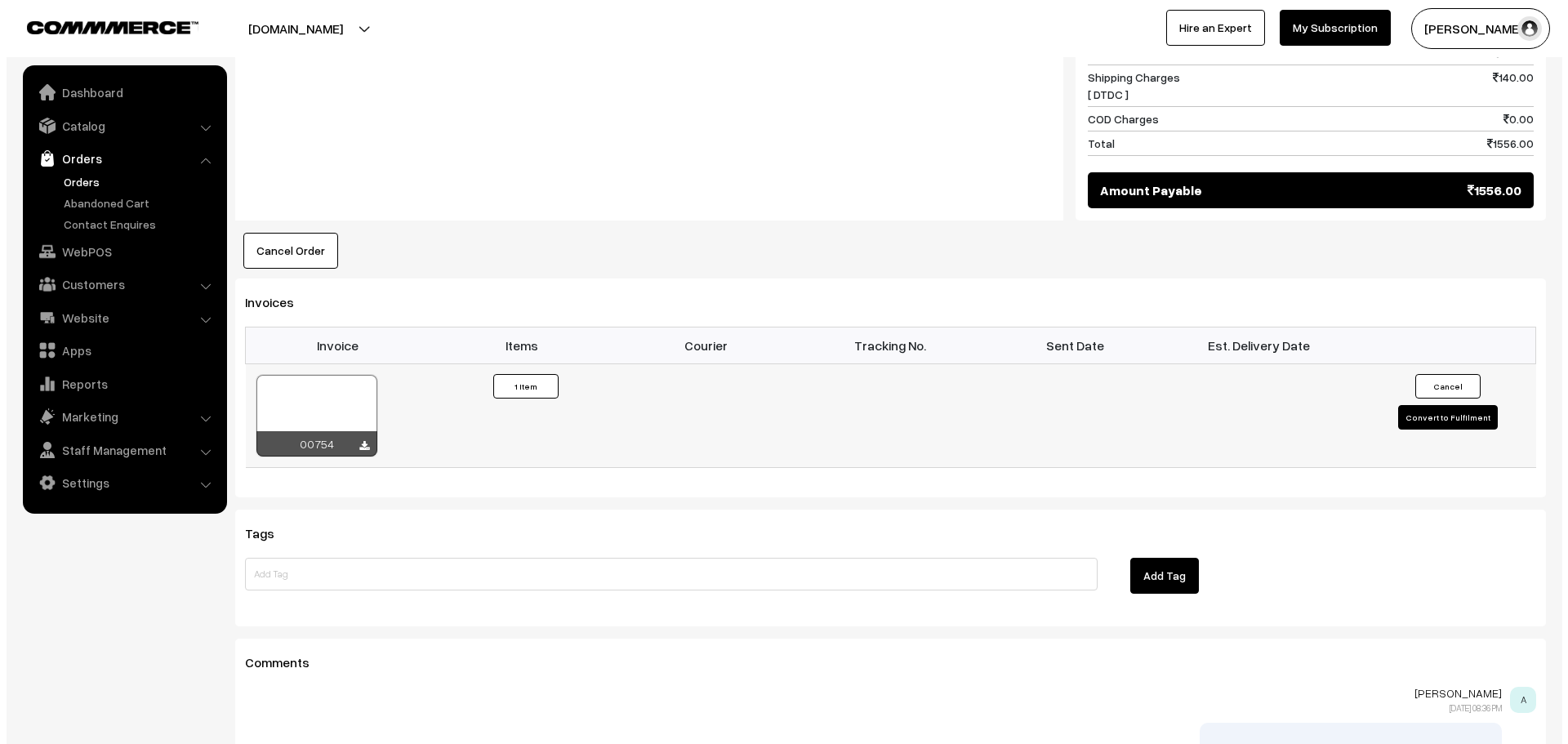
scroll to position [901, 0]
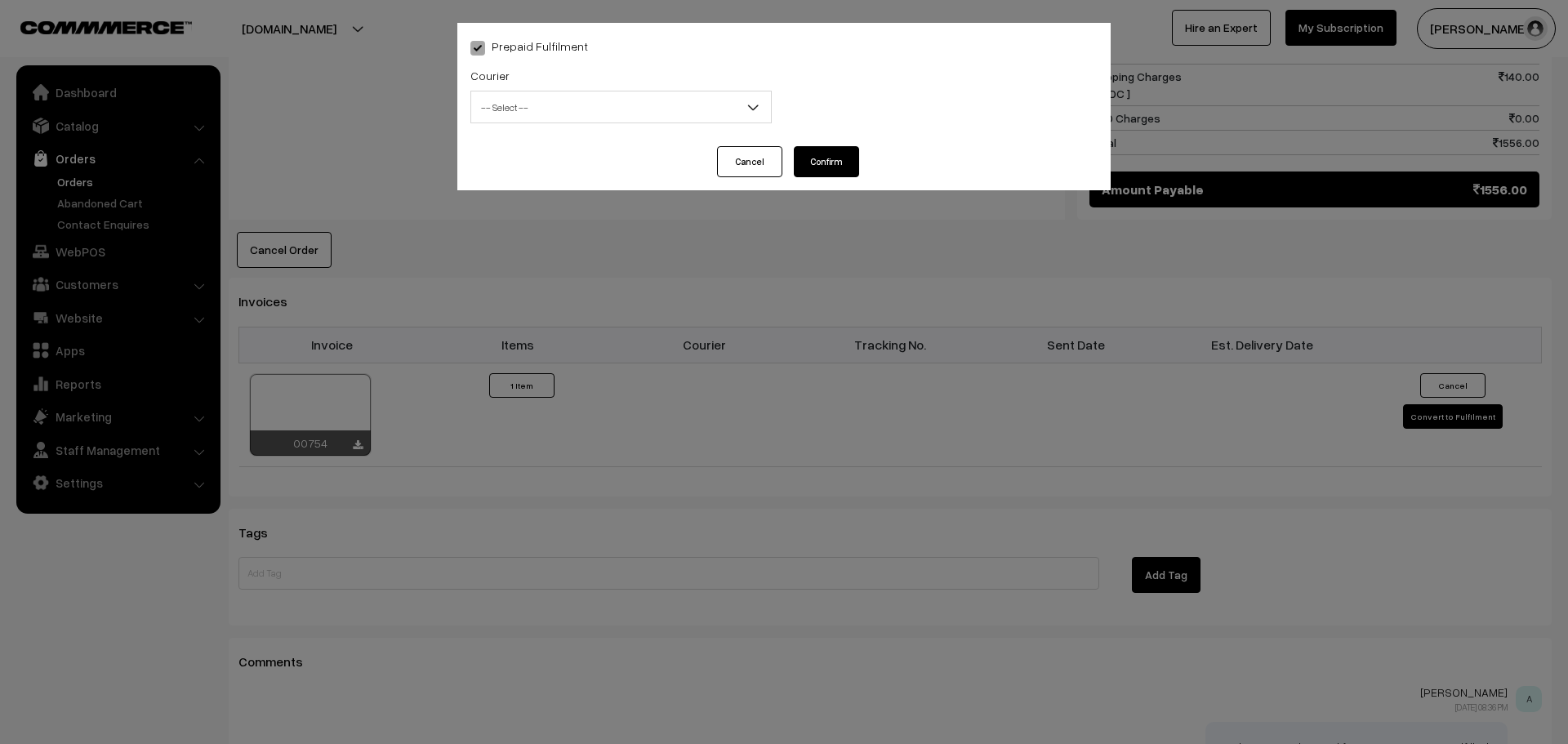
click at [727, 104] on span "-- Select --" at bounding box center [621, 107] width 300 height 29
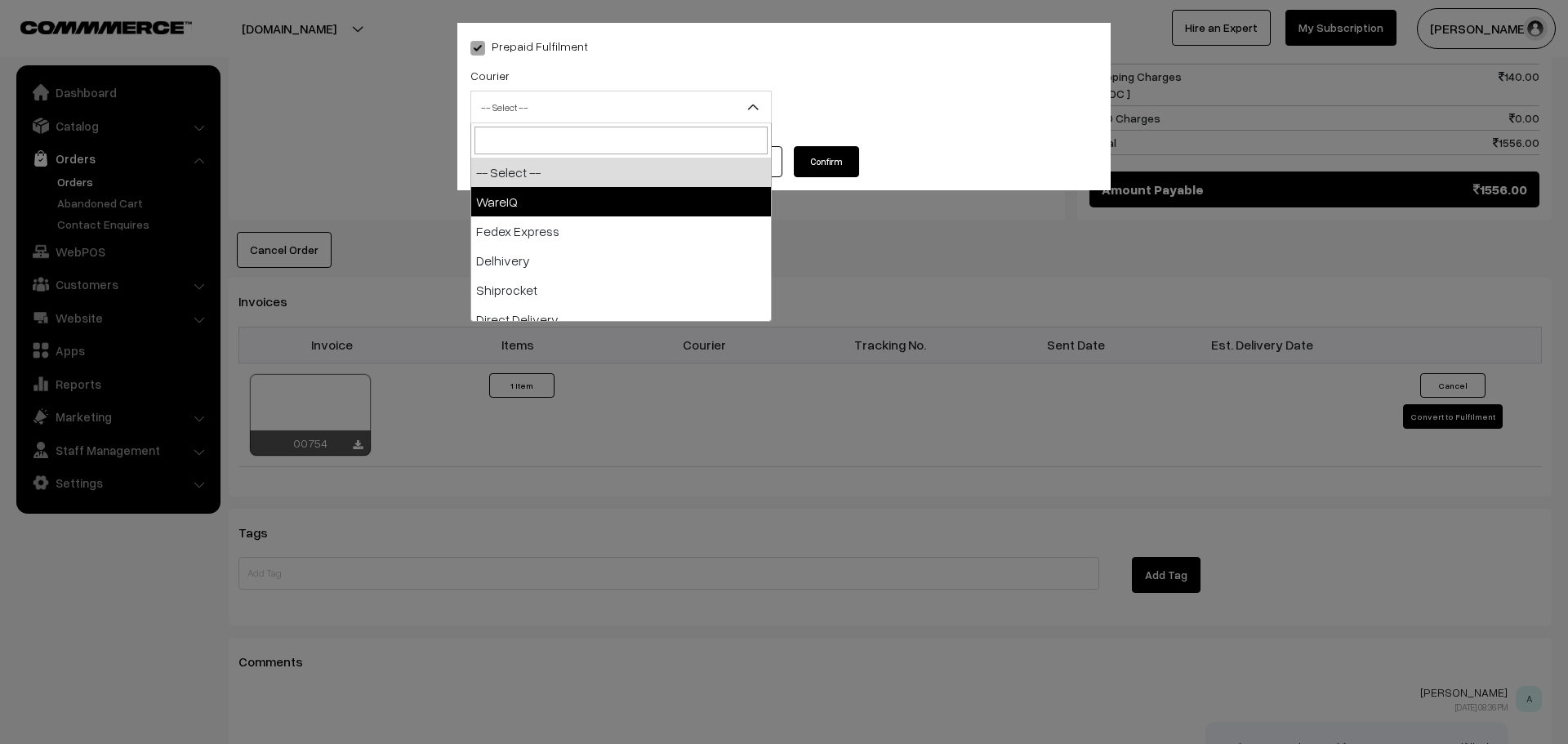
select select "1"
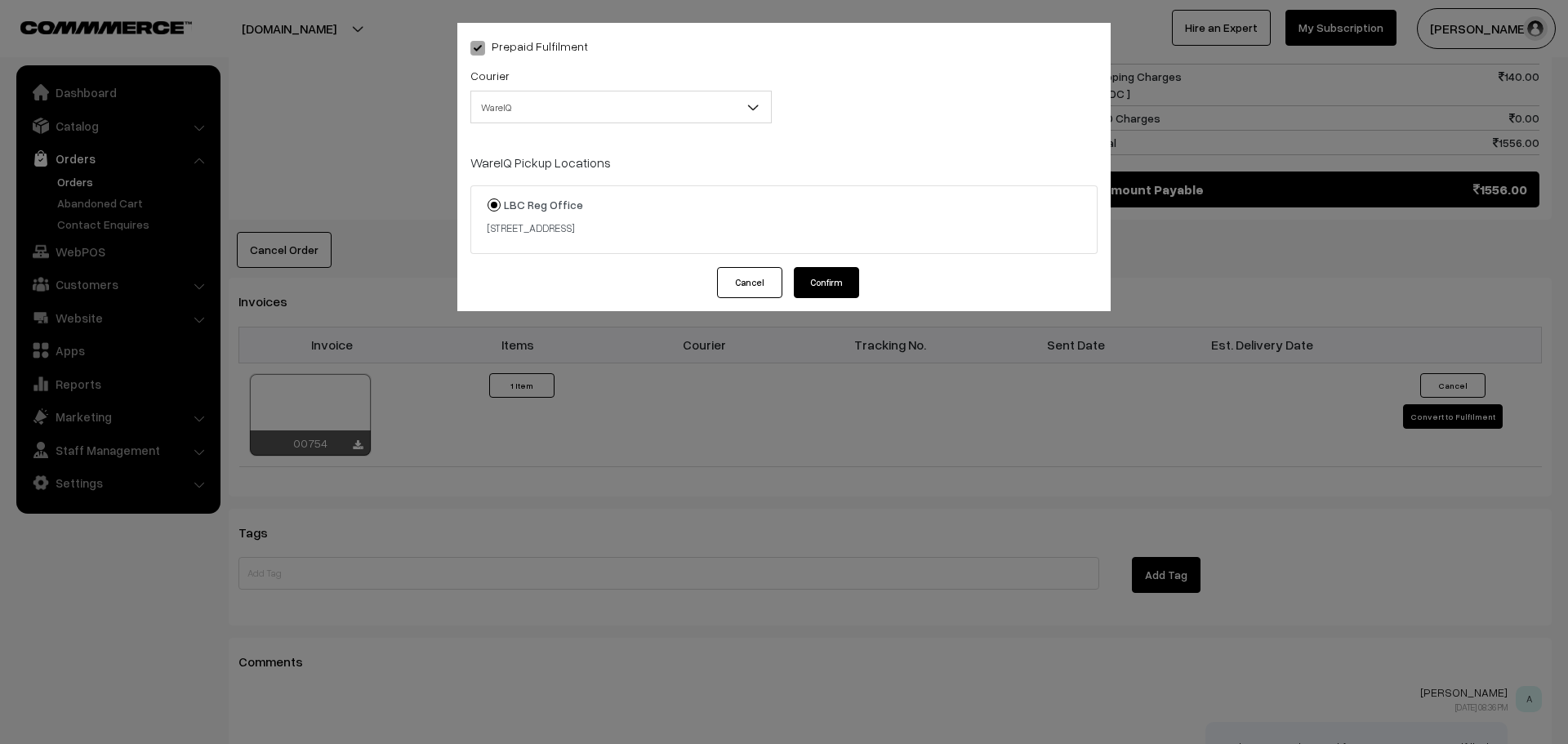
click at [831, 273] on button "Confirm" at bounding box center [826, 283] width 65 height 31
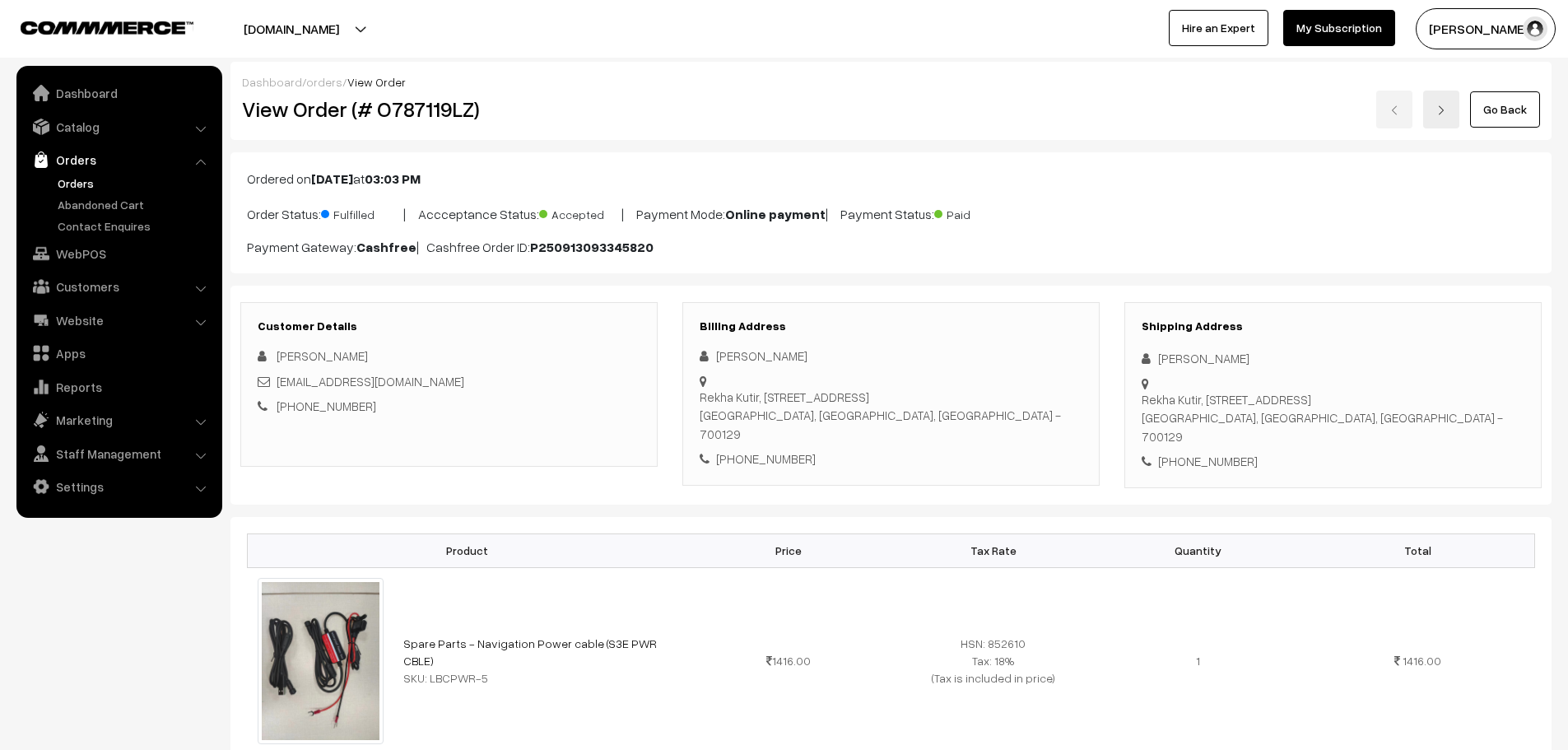
scroll to position [906, 0]
